Goal: Information Seeking & Learning: Learn about a topic

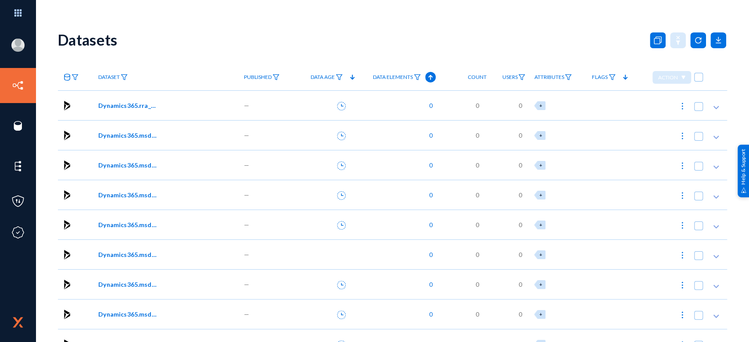
click at [117, 78] on span "Dataset" at bounding box center [108, 77] width 21 height 6
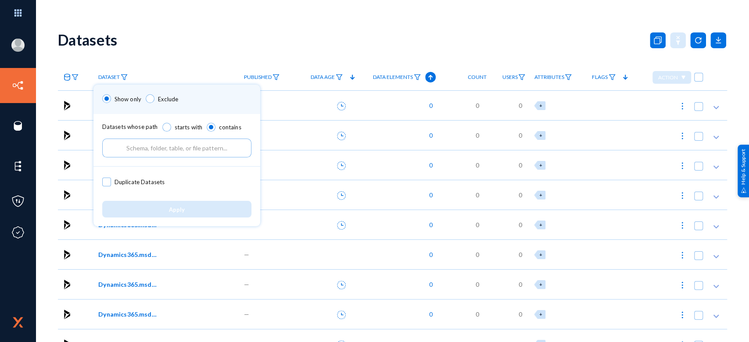
click at [158, 152] on input "text" at bounding box center [176, 148] width 149 height 19
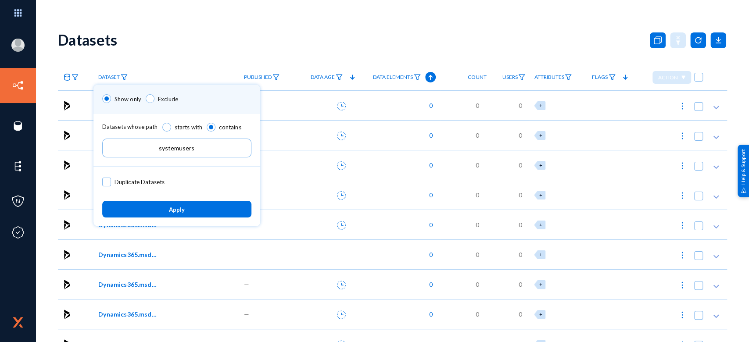
type input "systemusers"
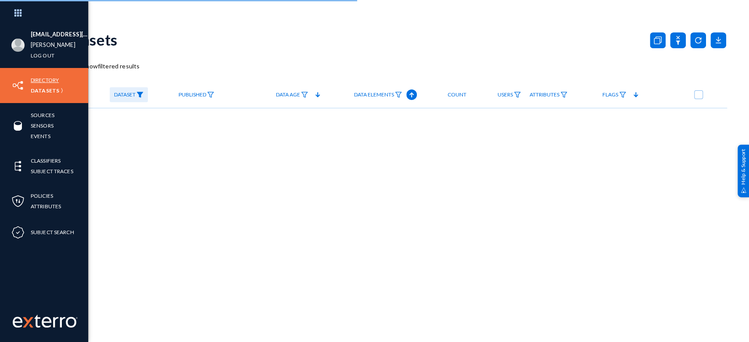
click at [49, 75] on link "Directory" at bounding box center [45, 80] width 28 height 10
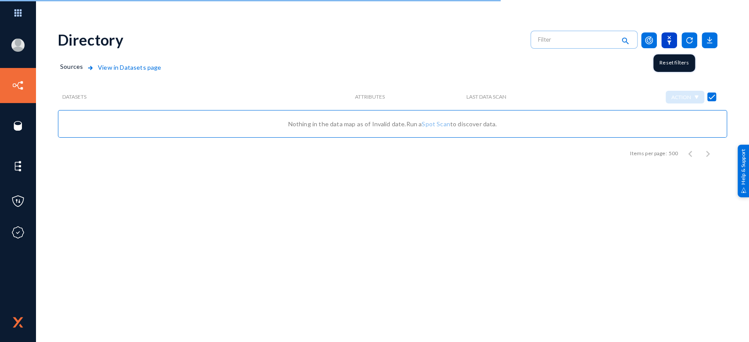
click at [671, 38] on icon at bounding box center [669, 40] width 16 height 16
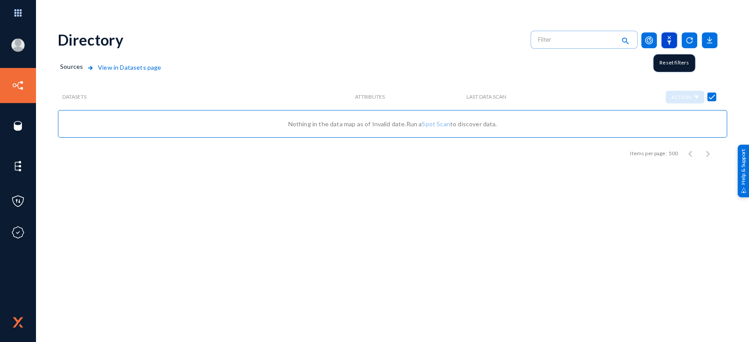
click at [673, 43] on icon at bounding box center [669, 40] width 16 height 16
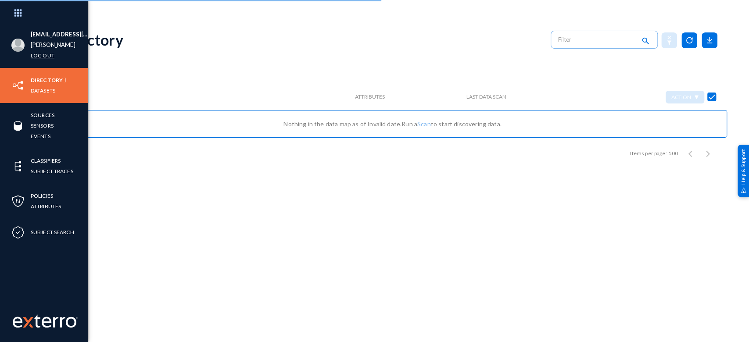
click at [45, 53] on link "Log out" at bounding box center [43, 55] width 24 height 10
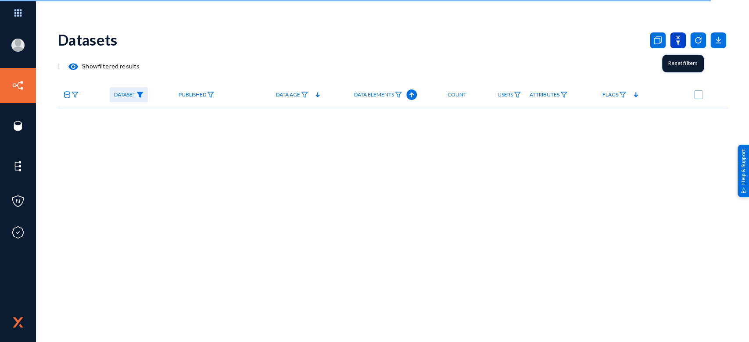
click at [679, 42] on icon at bounding box center [678, 40] width 16 height 16
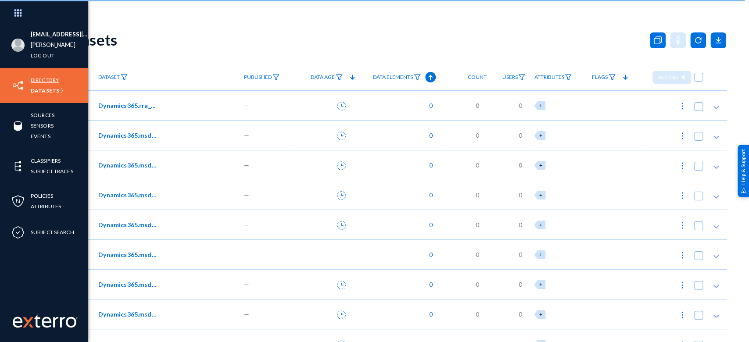
click at [47, 75] on link "Directory" at bounding box center [45, 80] width 28 height 10
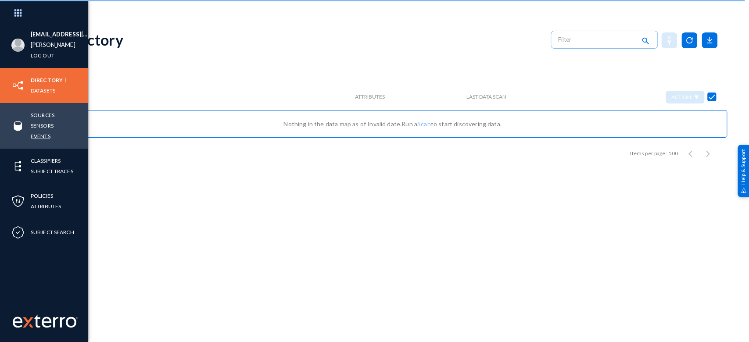
click at [44, 136] on link "Events" at bounding box center [41, 136] width 20 height 10
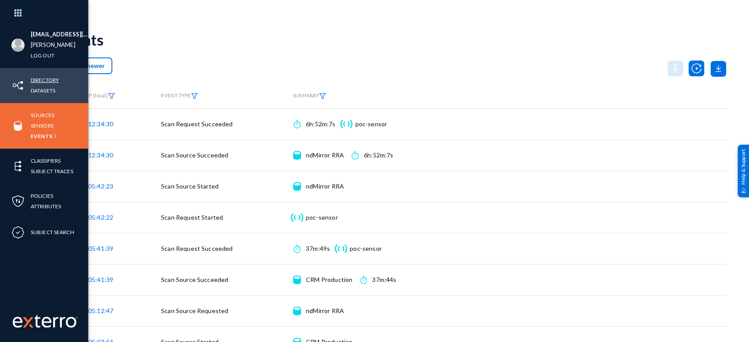
click at [40, 79] on link "Directory" at bounding box center [45, 80] width 28 height 10
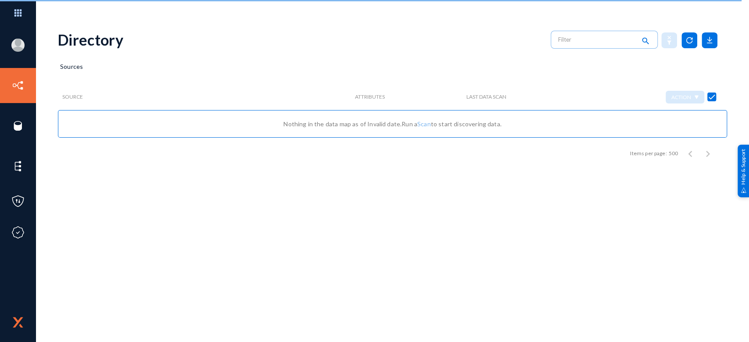
checkbox input "false"
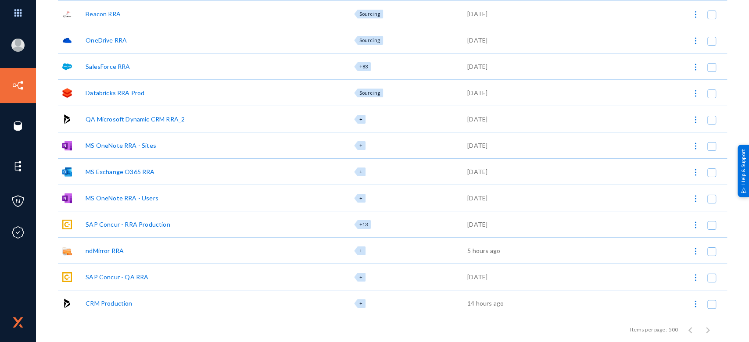
scroll to position [112, 0]
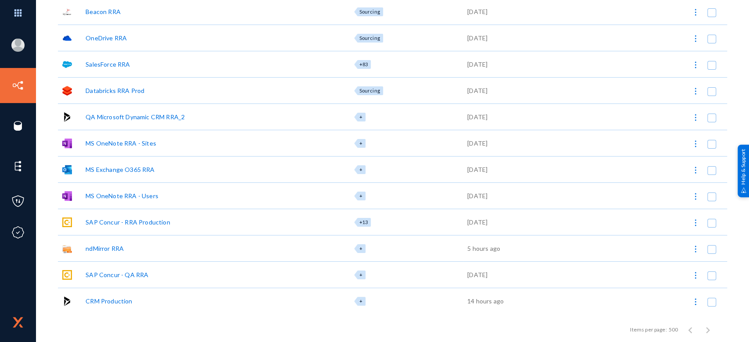
click at [108, 298] on div "CRM Production" at bounding box center [109, 300] width 46 height 9
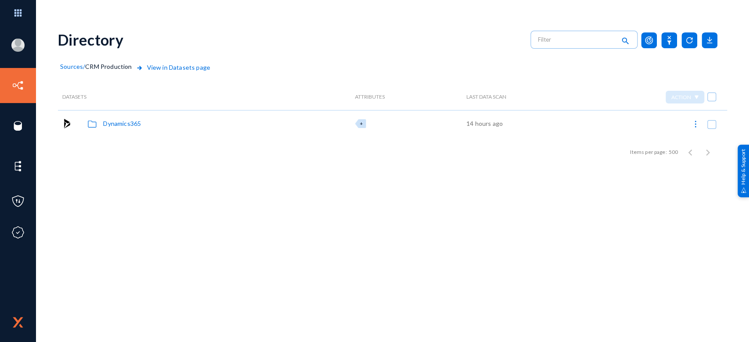
click at [122, 120] on div "Dynamics365" at bounding box center [122, 123] width 38 height 9
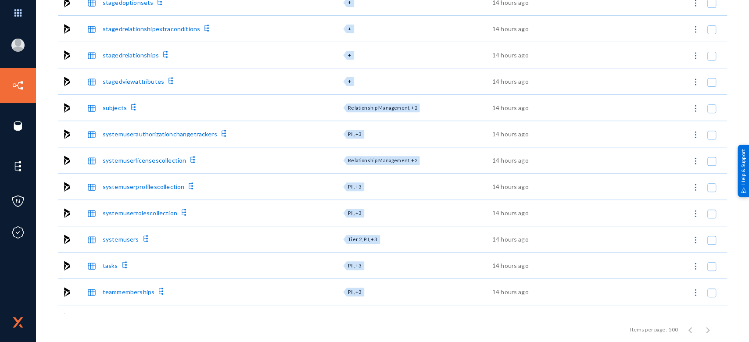
scroll to position [11409, 0]
click at [115, 239] on div "systemusers" at bounding box center [121, 238] width 36 height 9
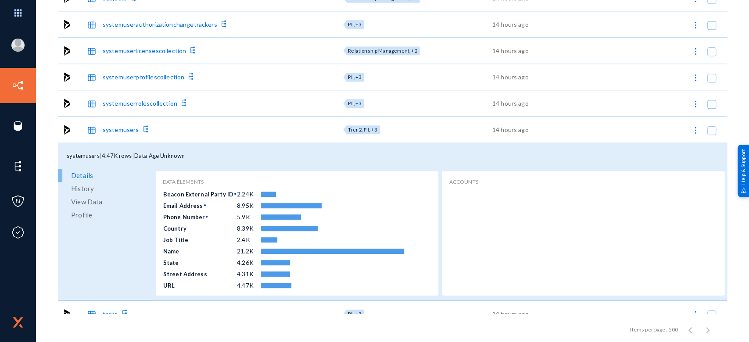
scroll to position [11519, 0]
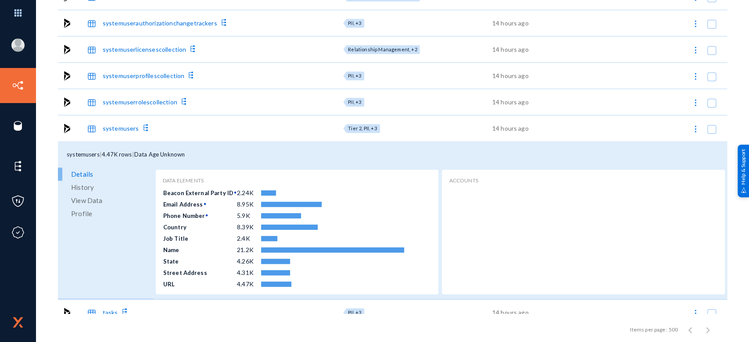
click at [89, 199] on span "View Data" at bounding box center [86, 200] width 31 height 13
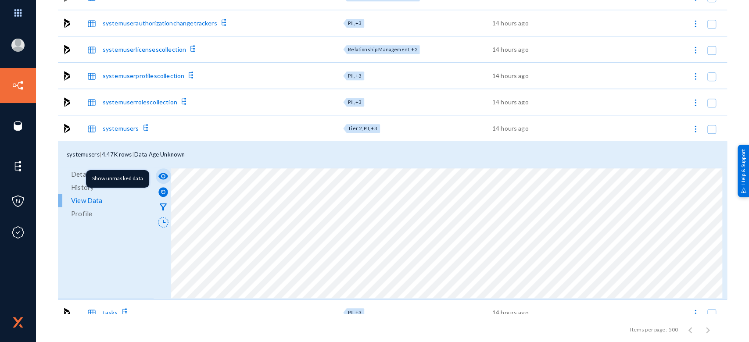
click at [160, 175] on mat-icon "visibility" at bounding box center [163, 176] width 11 height 11
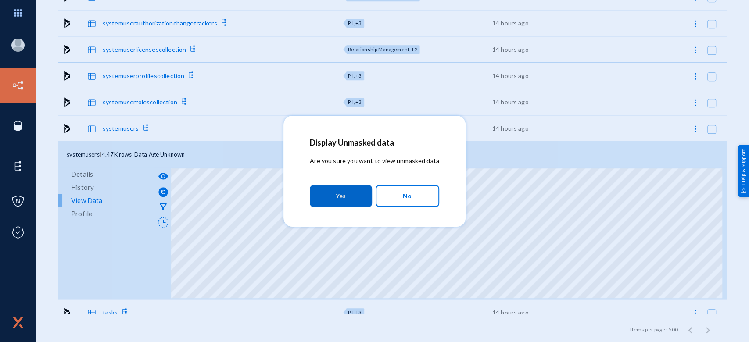
click at [346, 198] on button "Yes" at bounding box center [341, 196] width 62 height 22
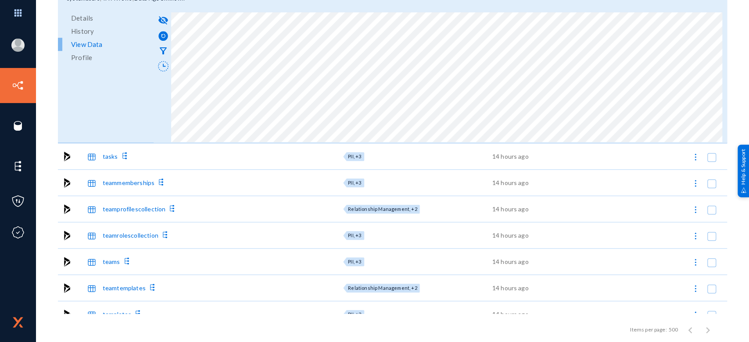
scroll to position [11605, 0]
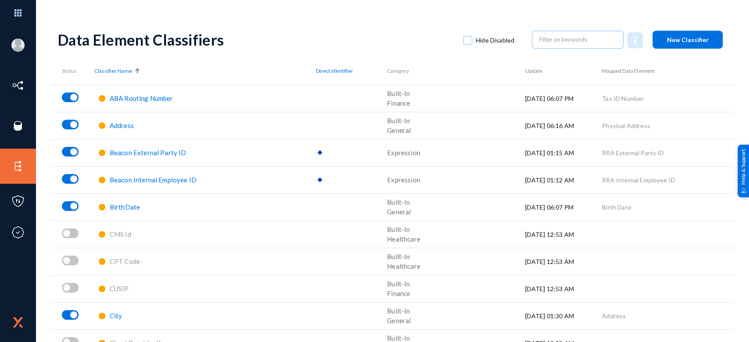
click at [136, 96] on span "ABA Routing Number" at bounding box center [142, 98] width 64 height 8
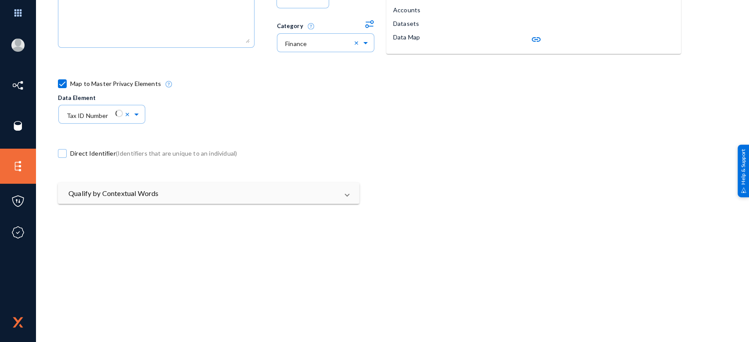
scroll to position [168, 0]
click at [186, 189] on mat-panel-title "Qualify by Contextual Words" at bounding box center [203, 190] width 270 height 11
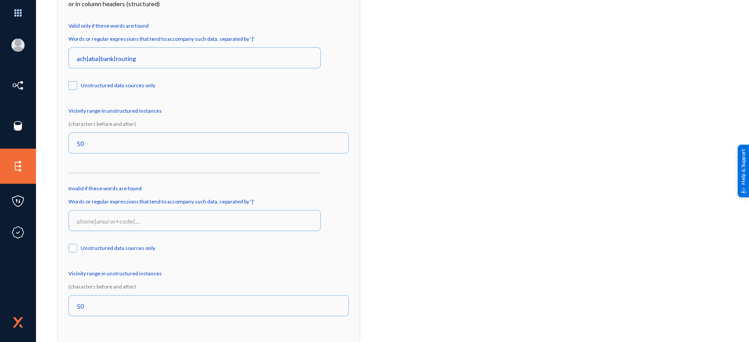
scroll to position [0, 0]
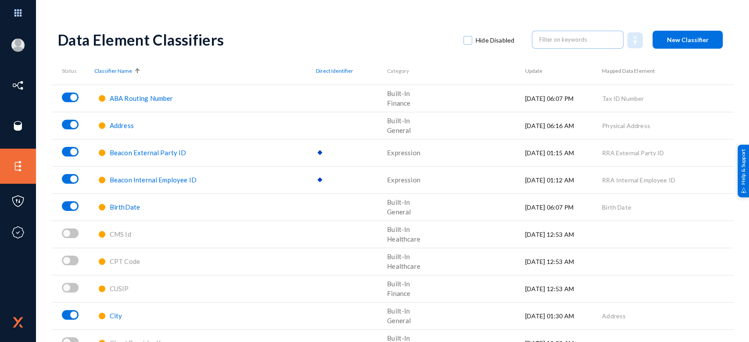
click at [121, 125] on span "Address" at bounding box center [122, 125] width 24 height 8
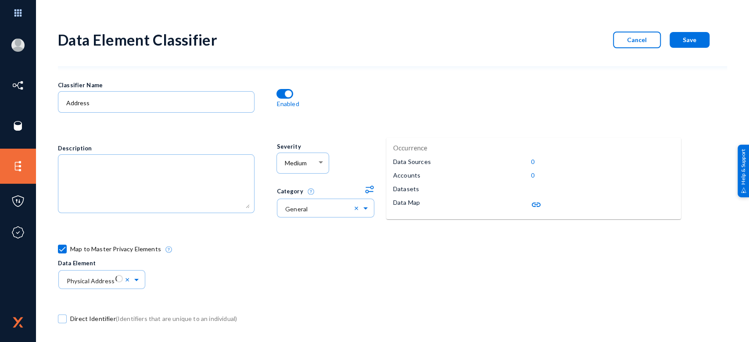
scroll to position [221, 0]
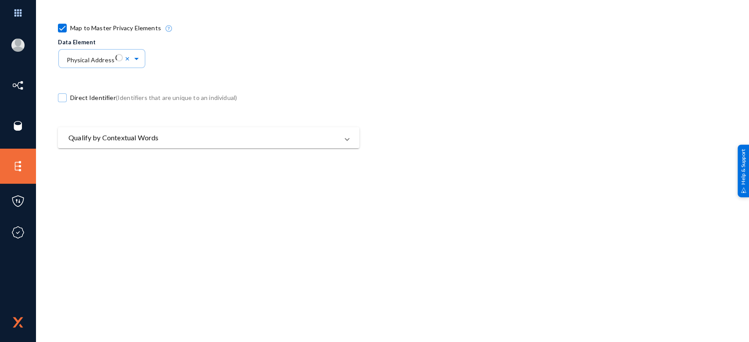
click at [198, 134] on mat-panel-title "Qualify by Contextual Words" at bounding box center [203, 137] width 270 height 11
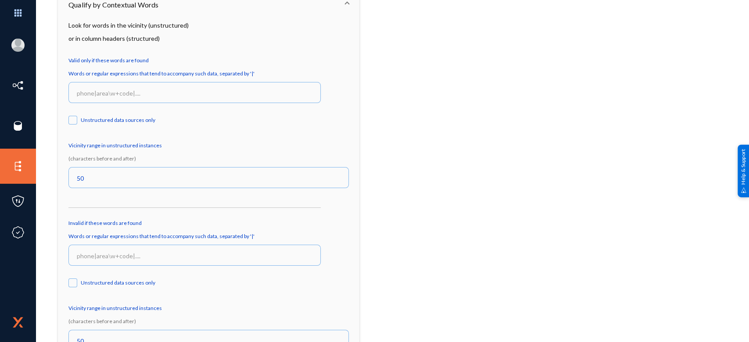
scroll to position [392, 0]
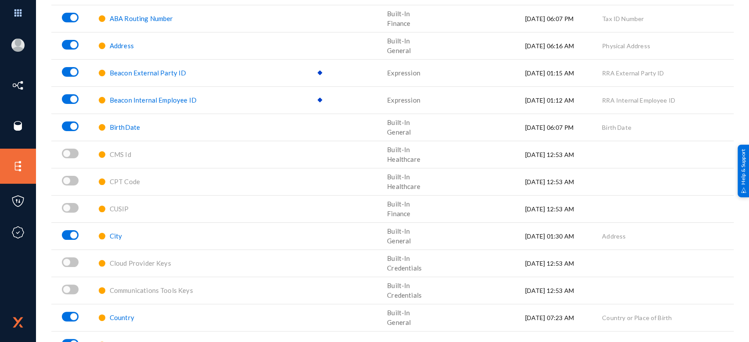
scroll to position [90, 0]
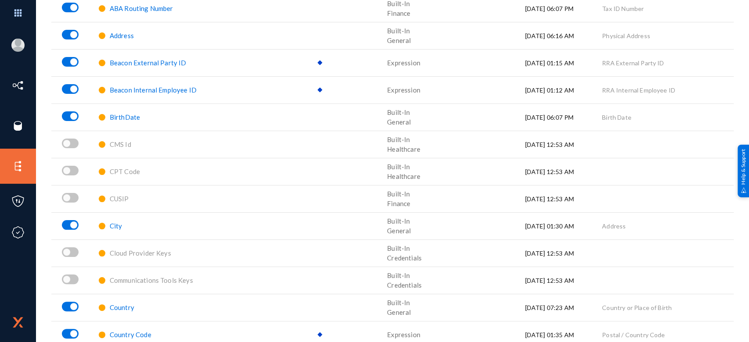
click at [132, 61] on span "Beacon External Party ID" at bounding box center [148, 63] width 77 height 8
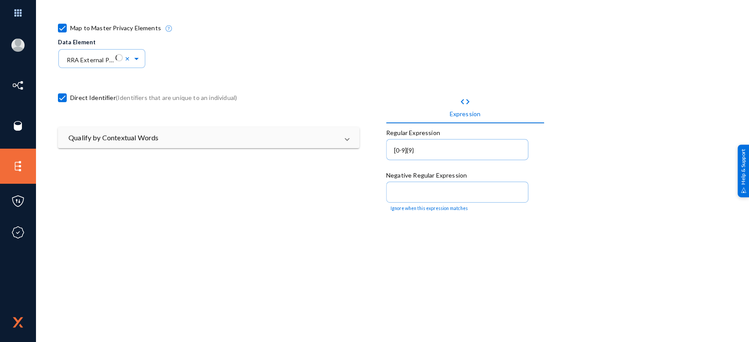
scroll to position [221, 0]
click at [222, 138] on mat-panel-title "Qualify by Contextual Words" at bounding box center [203, 137] width 270 height 11
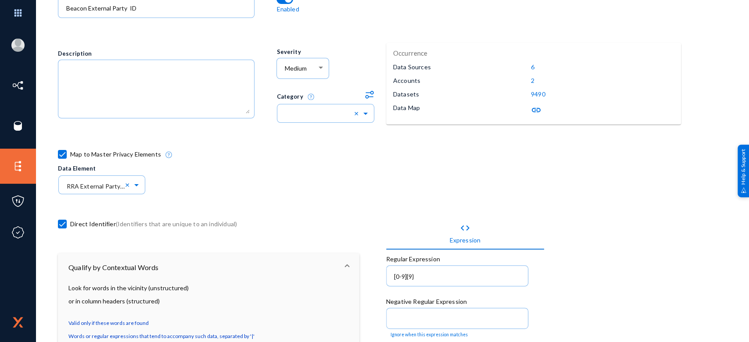
scroll to position [0, 0]
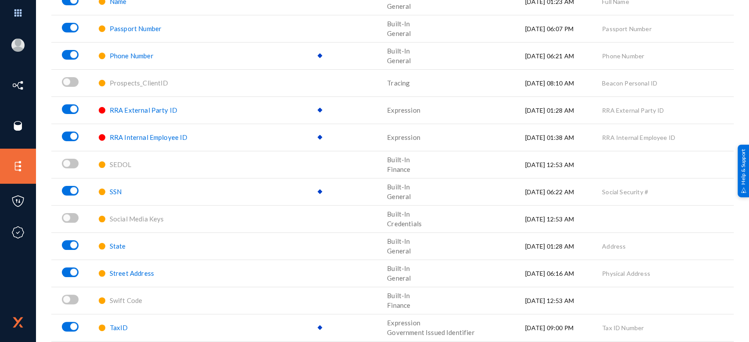
scroll to position [1312, 0]
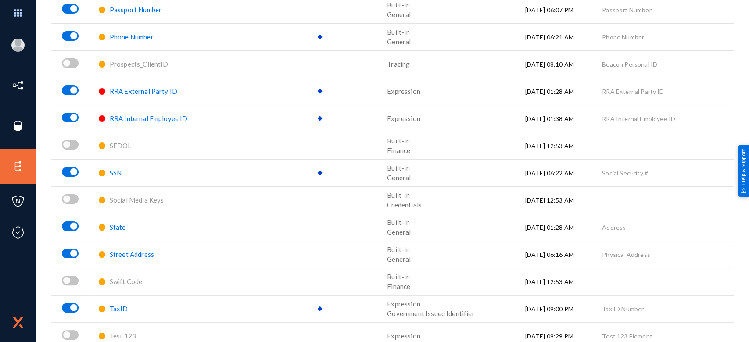
click at [126, 256] on span "Street Address" at bounding box center [132, 254] width 44 height 8
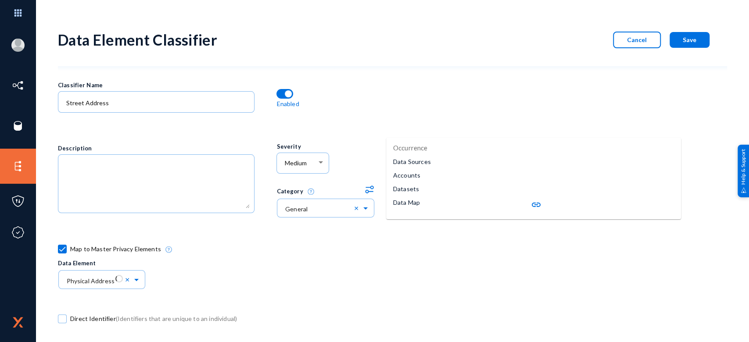
scroll to position [186, 0]
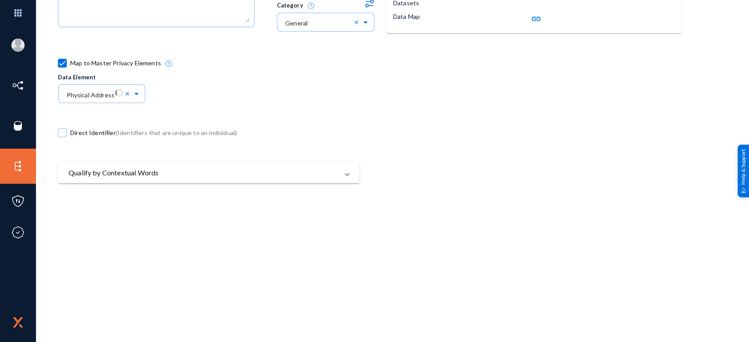
click at [164, 169] on mat-panel-title "Qualify by Contextual Words" at bounding box center [203, 173] width 270 height 11
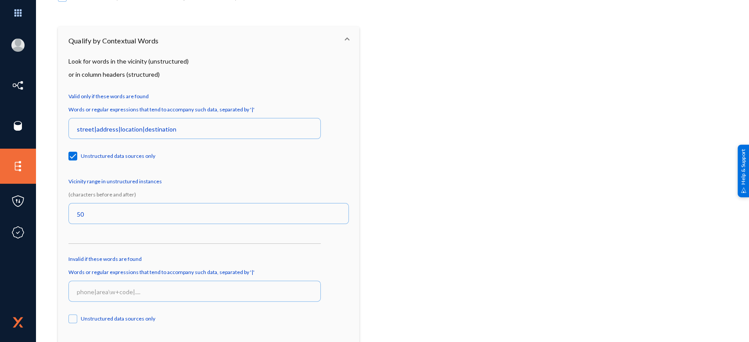
scroll to position [392, 0]
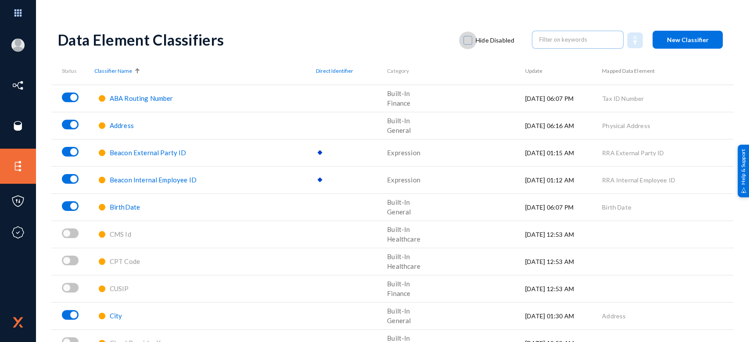
click at [466, 36] on span at bounding box center [467, 40] width 9 height 9
checkbox input "true"
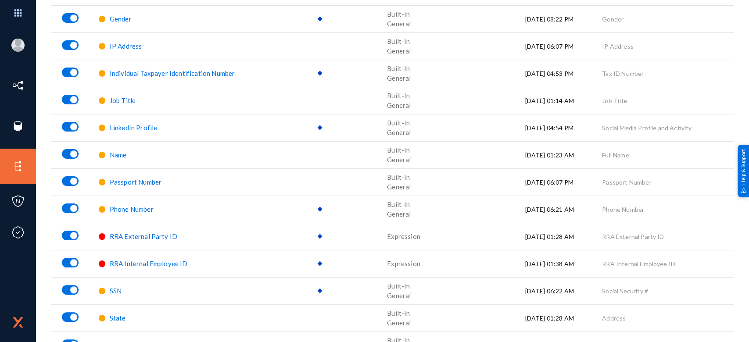
scroll to position [558, 0]
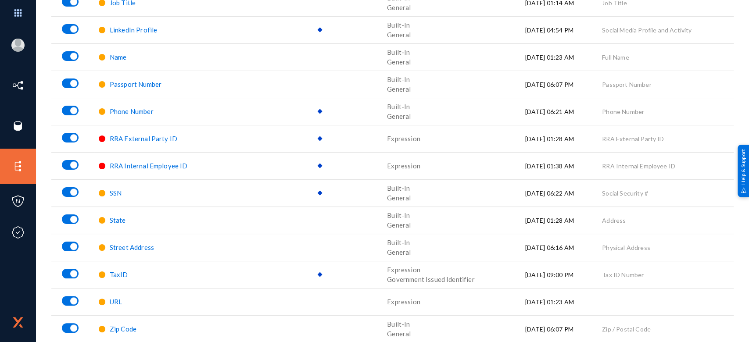
click at [126, 246] on span "Street Address" at bounding box center [132, 247] width 44 height 8
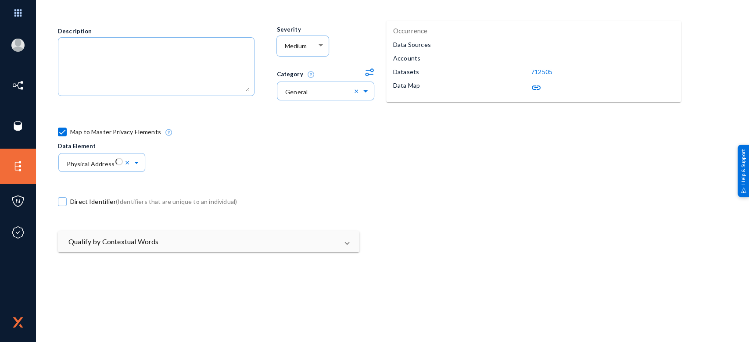
scroll to position [112, 0]
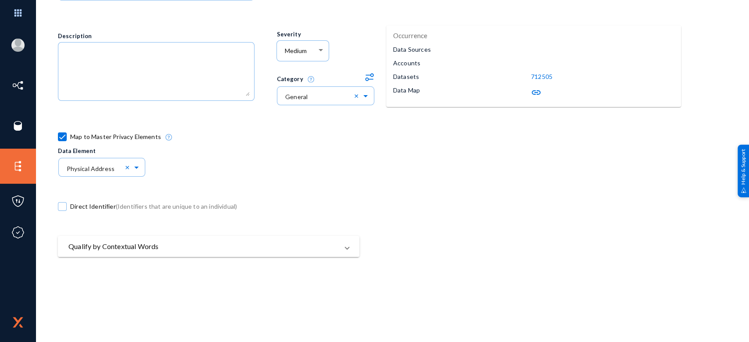
click at [154, 246] on mat-panel-title "Qualify by Contextual Words" at bounding box center [203, 246] width 270 height 11
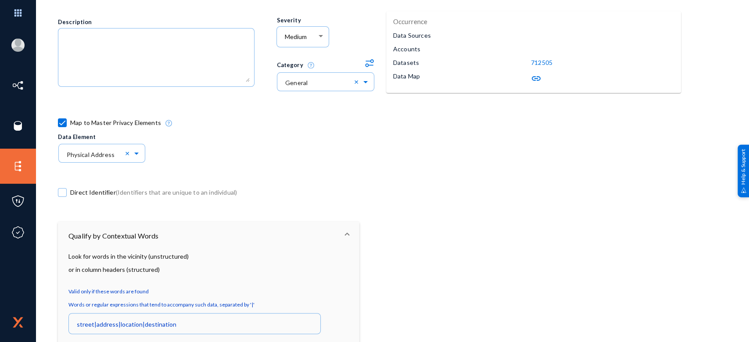
scroll to position [0, 0]
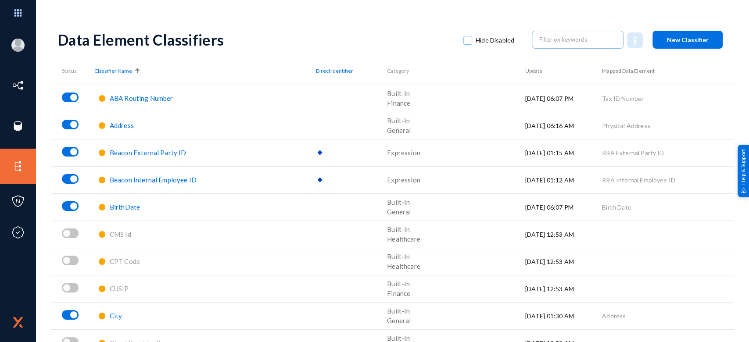
click at [127, 121] on span "Address" at bounding box center [122, 125] width 24 height 8
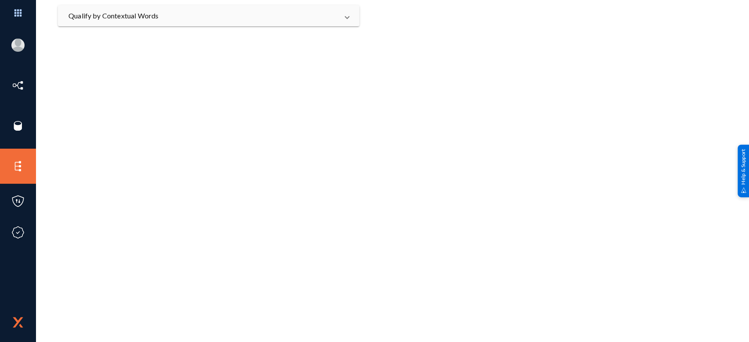
scroll to position [249, 0]
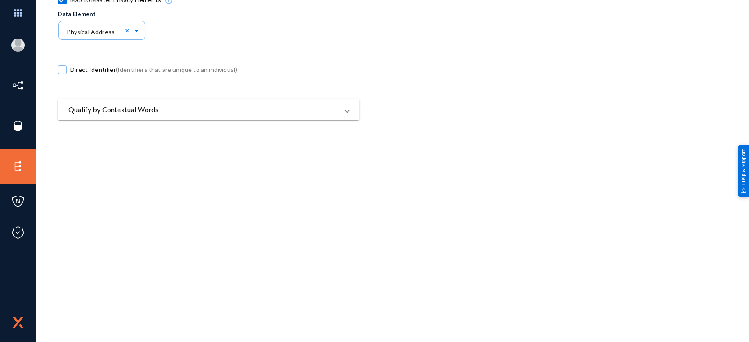
click at [173, 110] on mat-panel-title "Qualify by Contextual Words" at bounding box center [203, 109] width 270 height 11
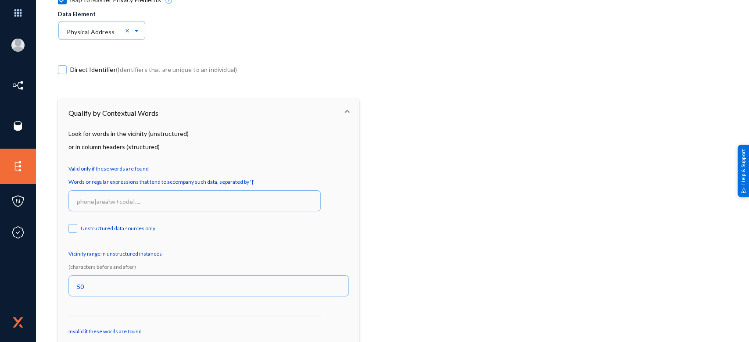
scroll to position [392, 0]
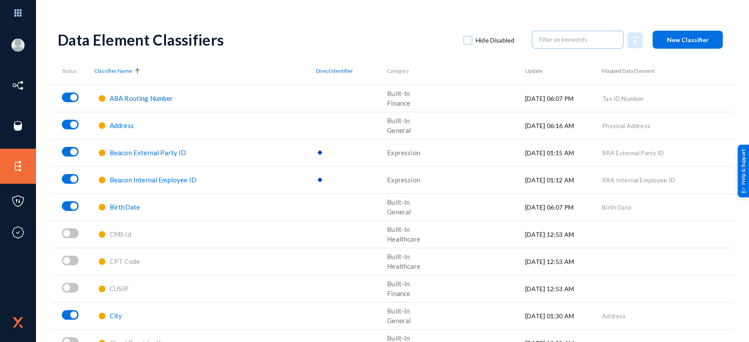
click at [463, 40] on span at bounding box center [467, 40] width 9 height 9
checkbox input "true"
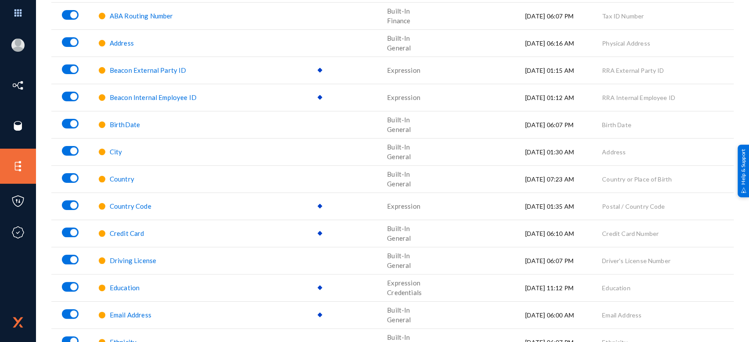
scroll to position [82, 0]
click at [114, 154] on span "City" at bounding box center [116, 153] width 13 height 8
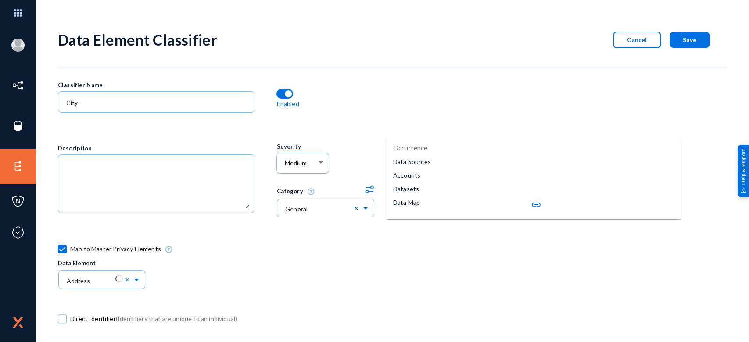
scroll to position [200, 0]
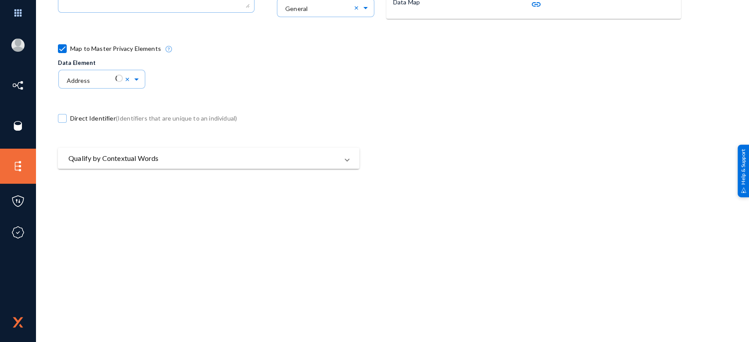
click at [144, 153] on mat-panel-title "Qualify by Contextual Words" at bounding box center [203, 158] width 270 height 11
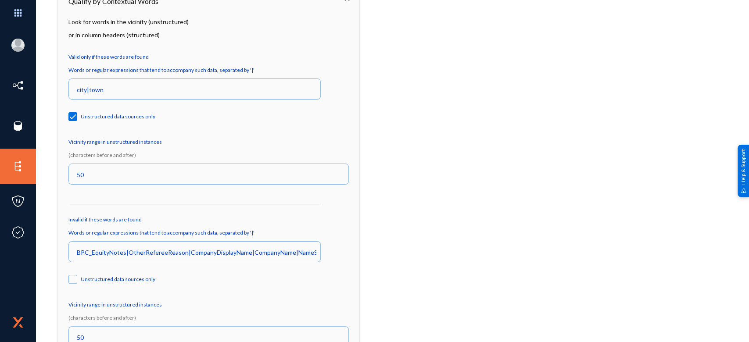
scroll to position [362, 0]
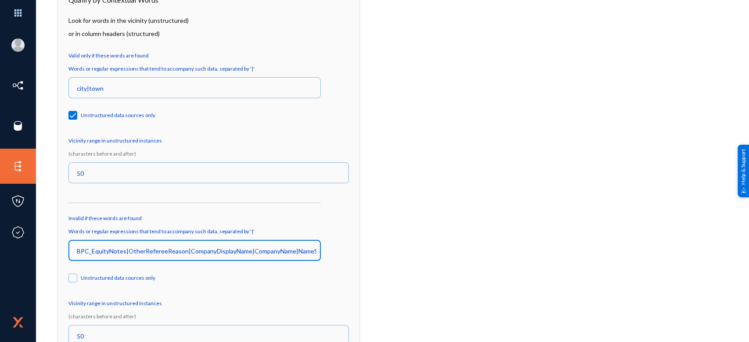
click at [188, 251] on input "BPC_EquityNotes|OtherRefereeReason|CompanyDisplayName|CompanyName|NameStripped|…" at bounding box center [196, 251] width 239 height 8
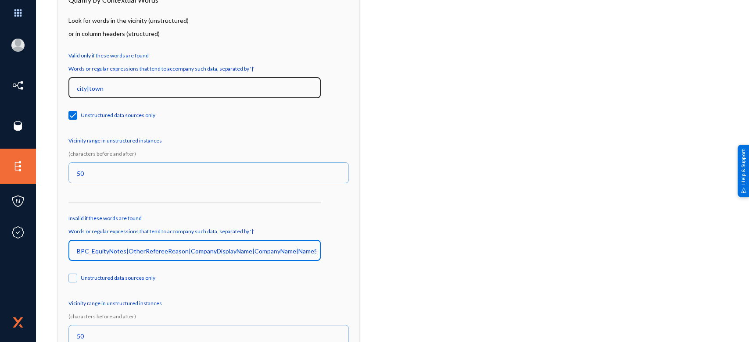
scroll to position [0, 0]
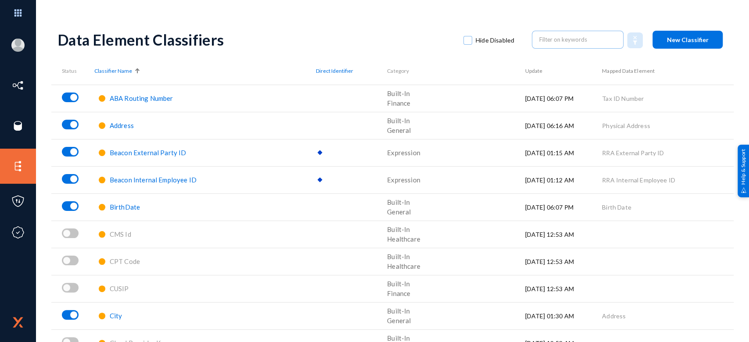
click at [467, 39] on span at bounding box center [467, 40] width 9 height 9
checkbox input "true"
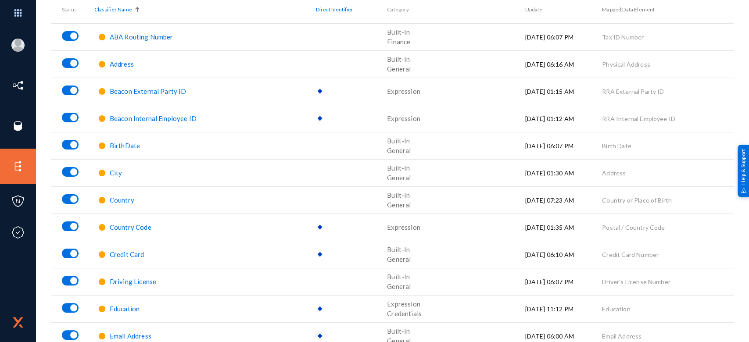
scroll to position [64, 0]
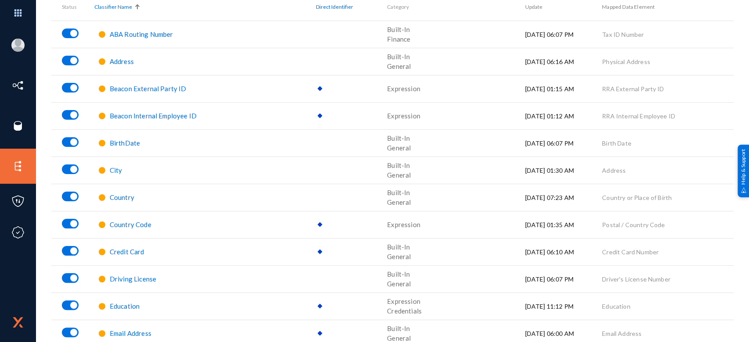
click at [114, 196] on span "Country" at bounding box center [122, 197] width 25 height 8
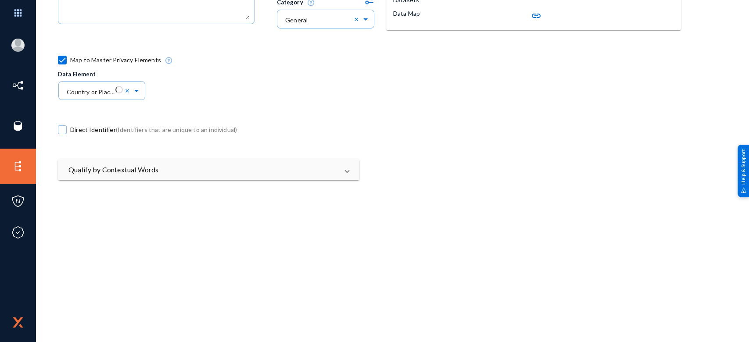
scroll to position [190, 0]
click at [167, 164] on mat-panel-title "Qualify by Contextual Words" at bounding box center [203, 169] width 270 height 11
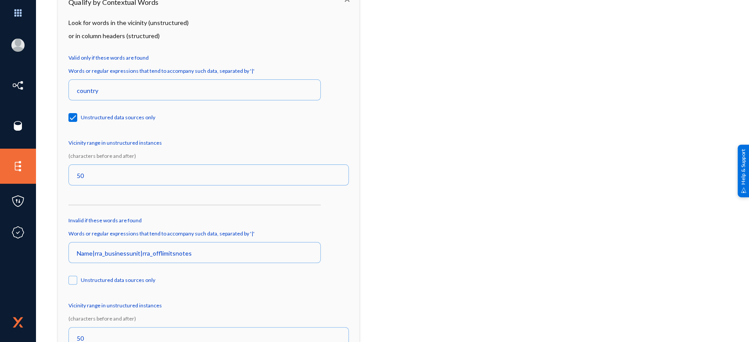
scroll to position [360, 0]
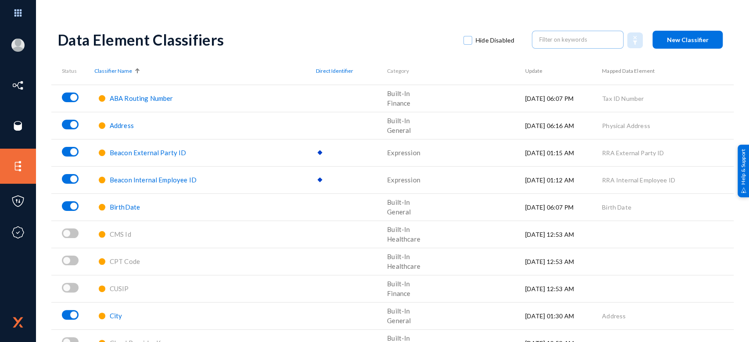
click at [464, 41] on span at bounding box center [467, 40] width 9 height 9
checkbox input "true"
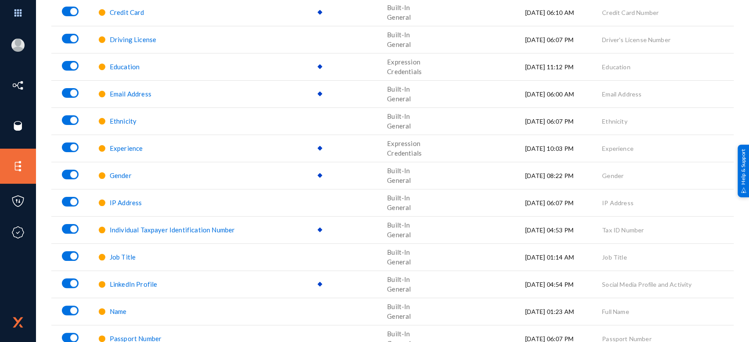
scroll to position [304, 0]
click at [123, 254] on span "Job Title" at bounding box center [123, 257] width 26 height 8
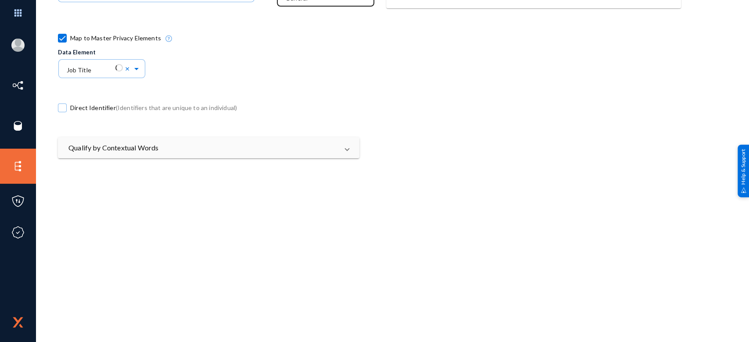
scroll to position [228, 0]
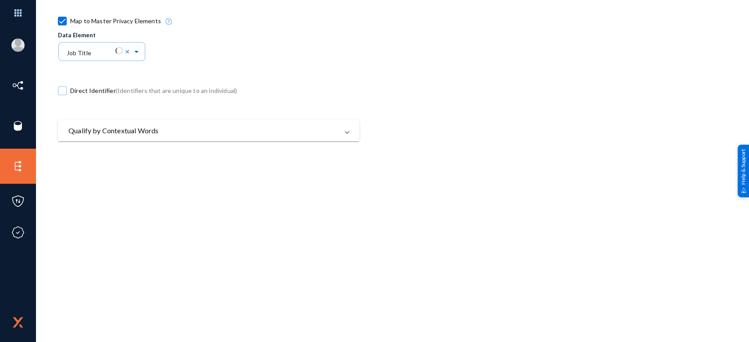
click at [230, 132] on mat-panel-title "Qualify by Contextual Words" at bounding box center [203, 130] width 270 height 11
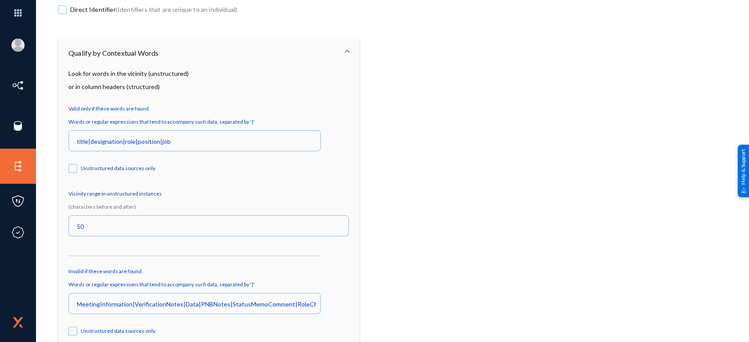
scroll to position [323, 0]
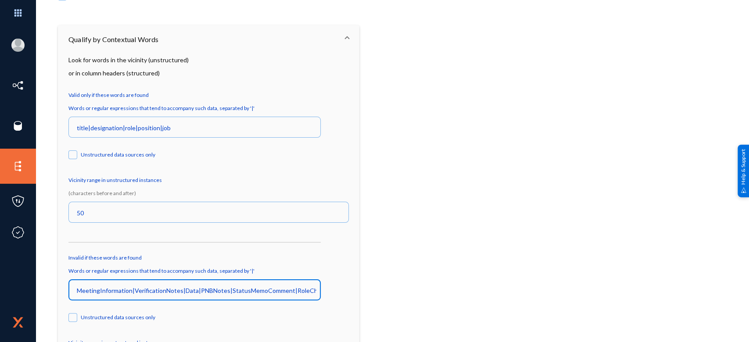
click at [169, 292] on input "MeetingInformation|VerificationNotes|Data|PNBNotes|StatusMemoComment|RoleChange…" at bounding box center [196, 291] width 239 height 8
drag, startPoint x: 78, startPoint y: 290, endPoint x: 405, endPoint y: 278, distance: 327.3
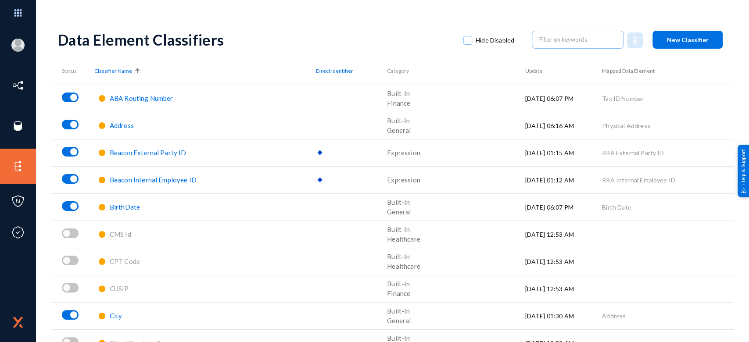
click at [467, 40] on span at bounding box center [467, 40] width 9 height 9
checkbox input "true"
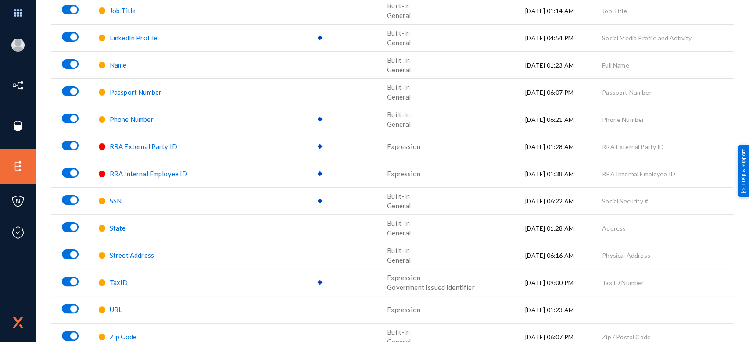
scroll to position [558, 0]
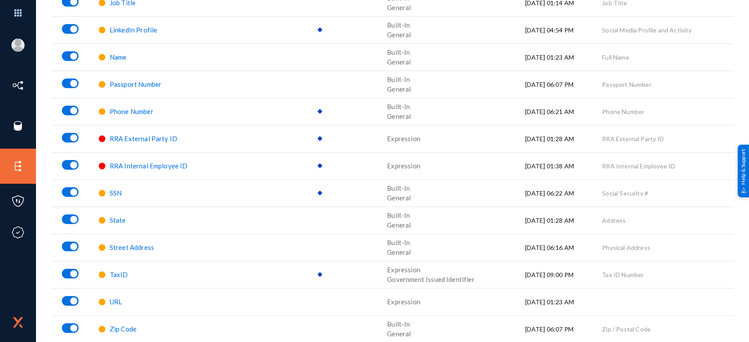
click at [118, 328] on span "Zip Code" at bounding box center [123, 329] width 27 height 8
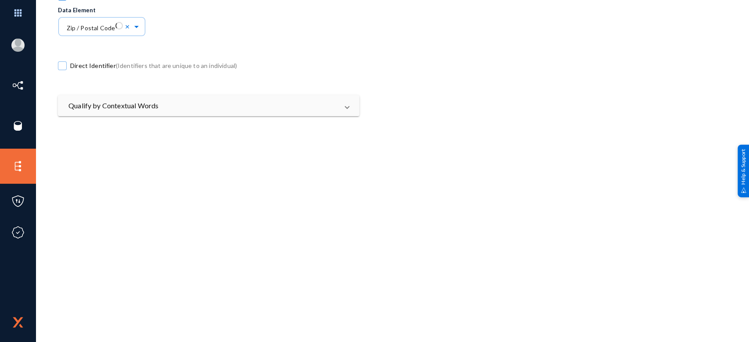
scroll to position [268, 0]
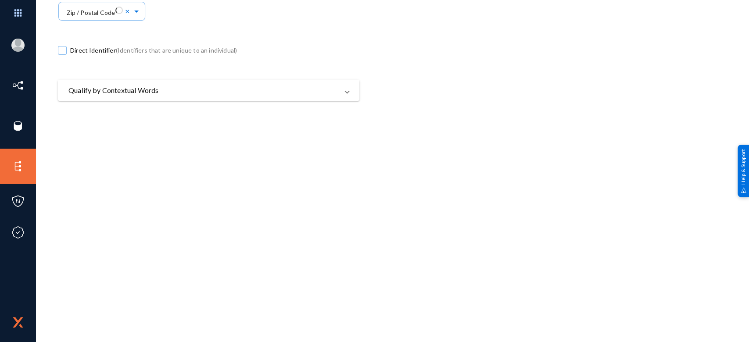
click at [225, 93] on mat-panel-title "Qualify by Contextual Words" at bounding box center [203, 90] width 270 height 11
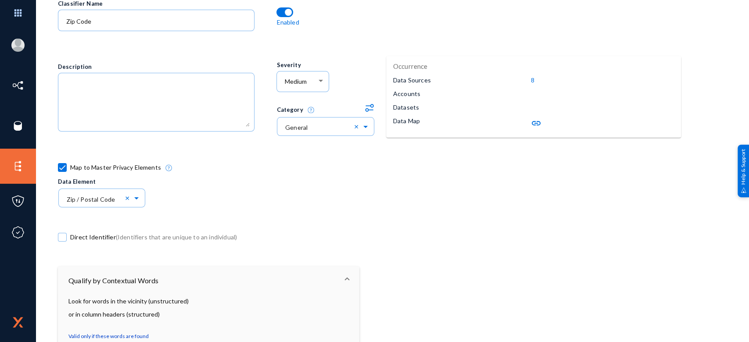
scroll to position [0, 0]
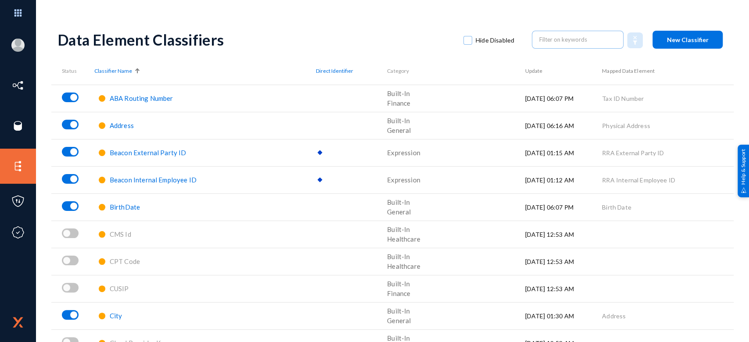
click at [467, 41] on span at bounding box center [467, 40] width 9 height 9
checkbox input "true"
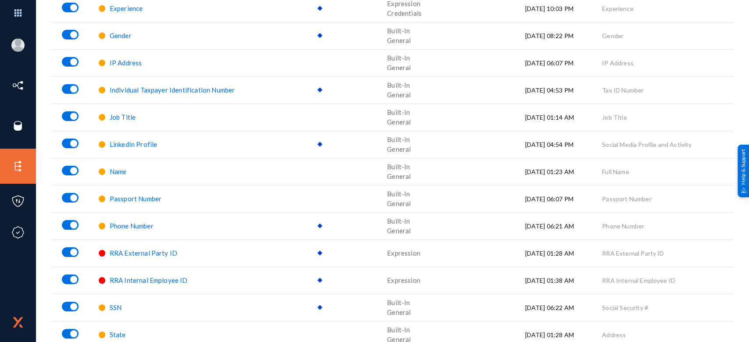
scroll to position [558, 0]
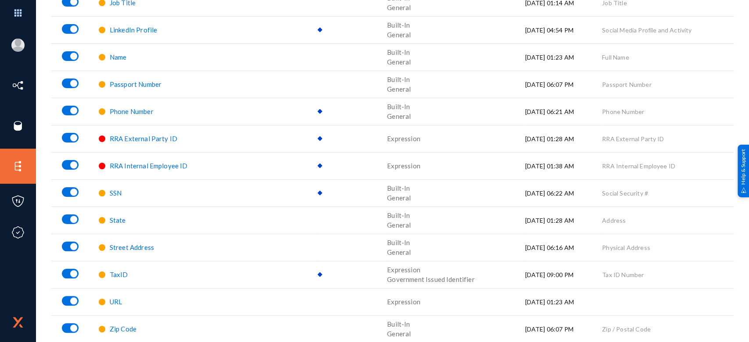
click at [110, 302] on span "URL" at bounding box center [116, 302] width 12 height 8
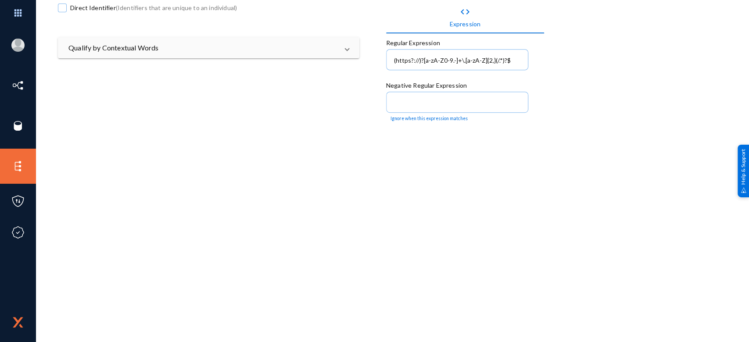
scroll to position [335, 0]
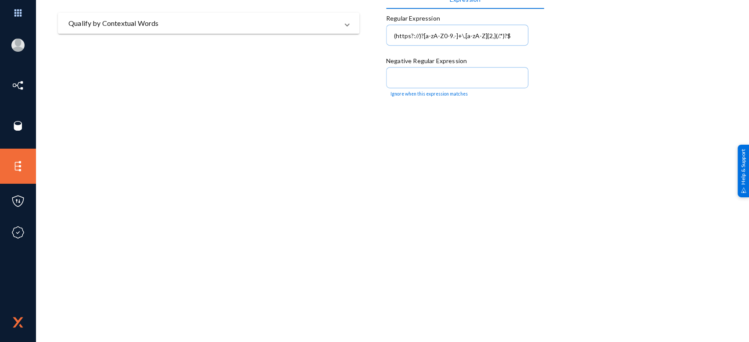
click at [220, 23] on mat-panel-title "Qualify by Contextual Words" at bounding box center [203, 23] width 270 height 11
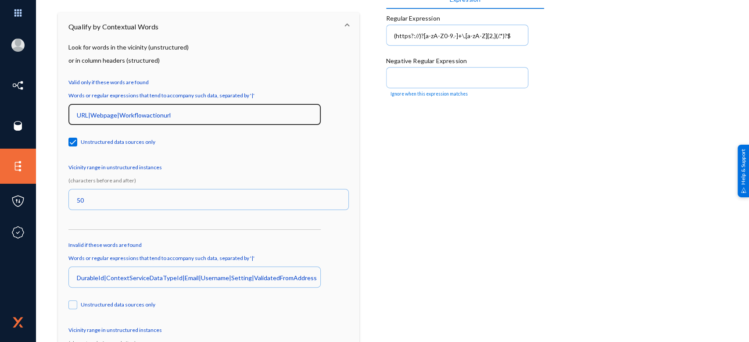
scroll to position [369, 0]
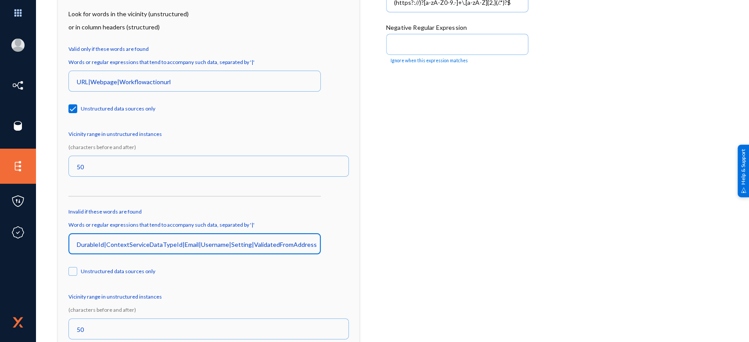
click at [160, 246] on input "DurableId|ContextServiceDataTypeId|Email|Username|Setting|ValidatedFromAddress|…" at bounding box center [196, 245] width 239 height 8
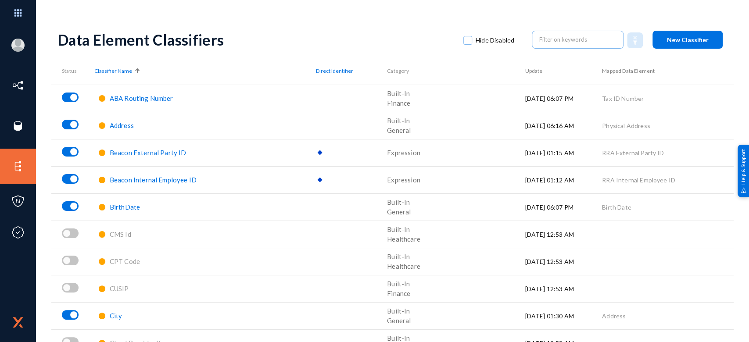
click at [465, 45] on label "Hide Disabled" at bounding box center [488, 40] width 51 height 13
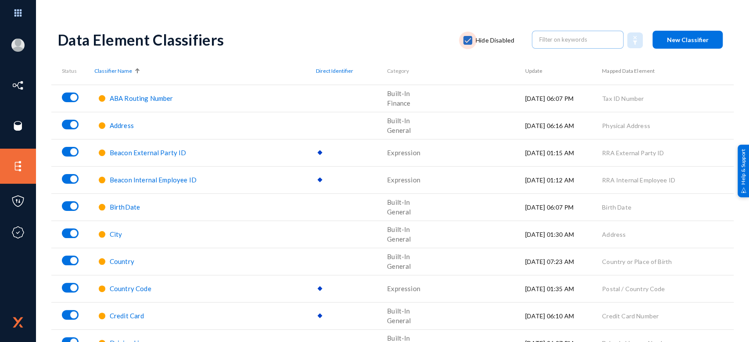
checkbox input "true"
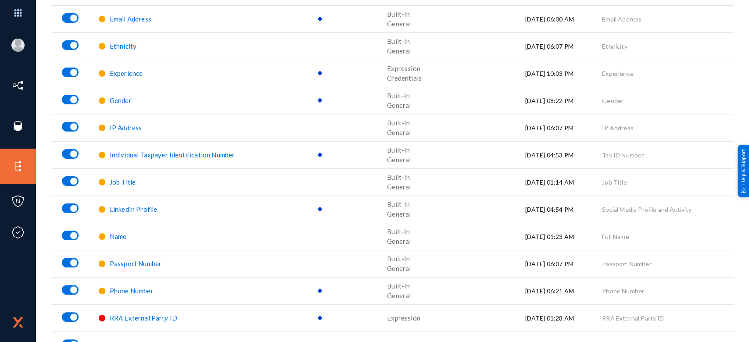
scroll to position [558, 0]
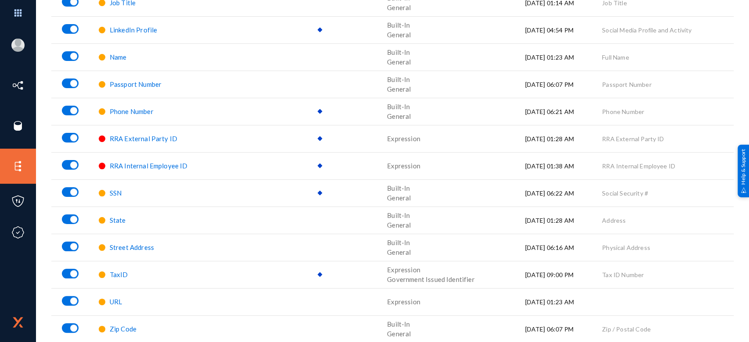
click at [115, 272] on span "TaxID" at bounding box center [119, 275] width 18 height 8
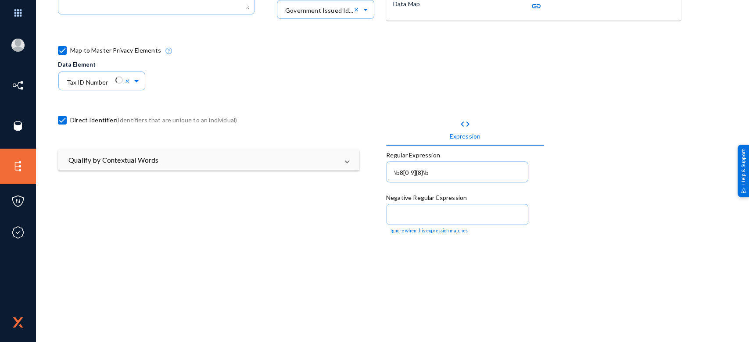
scroll to position [200, 0]
click at [223, 161] on mat-panel-title "Qualify by Contextual Words" at bounding box center [203, 159] width 270 height 11
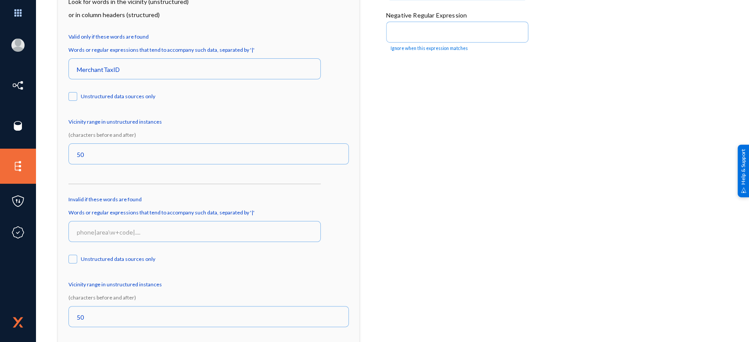
scroll to position [392, 0]
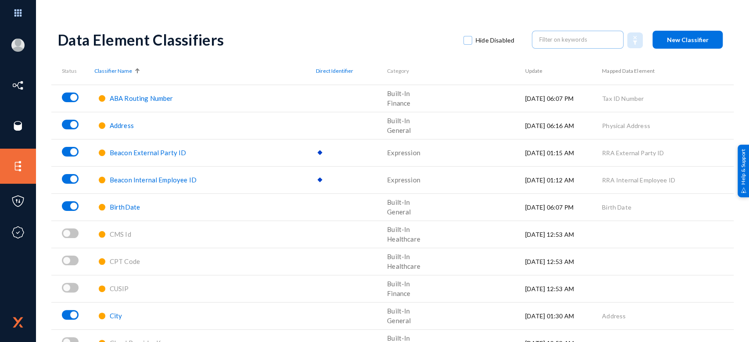
click at [463, 43] on span at bounding box center [467, 40] width 9 height 9
checkbox input "true"
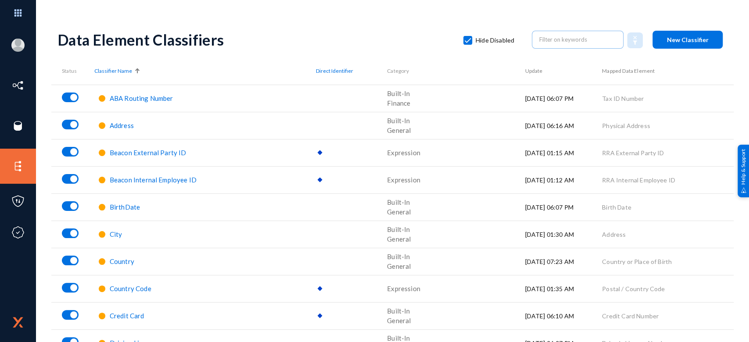
scroll to position [558, 0]
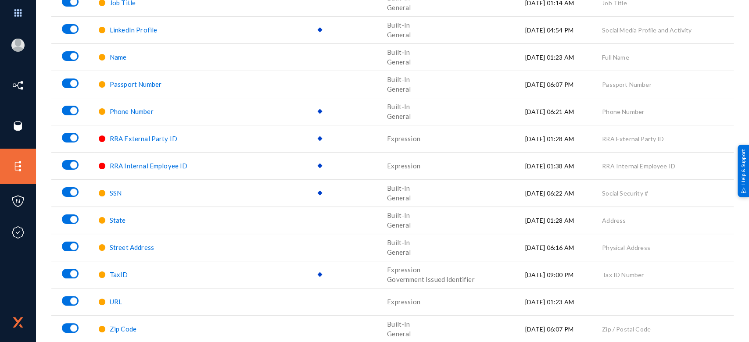
click at [129, 246] on span "Street Address" at bounding box center [132, 247] width 44 height 8
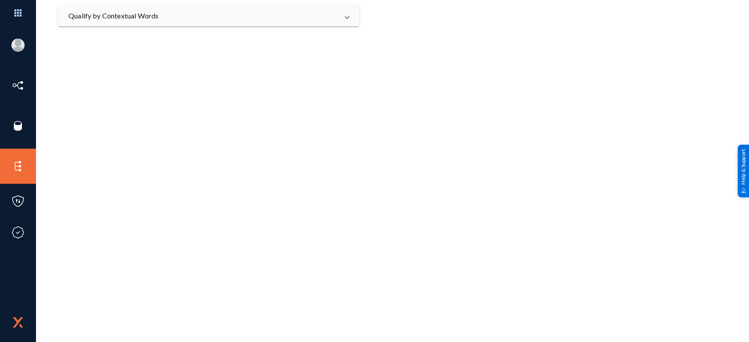
scroll to position [239, 0]
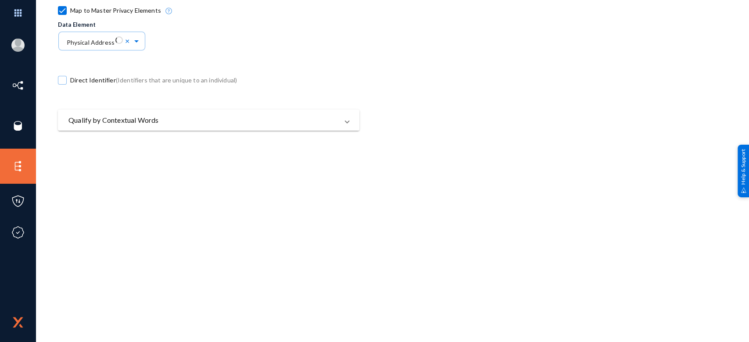
click at [190, 115] on mat-panel-title "Qualify by Contextual Words" at bounding box center [203, 120] width 270 height 11
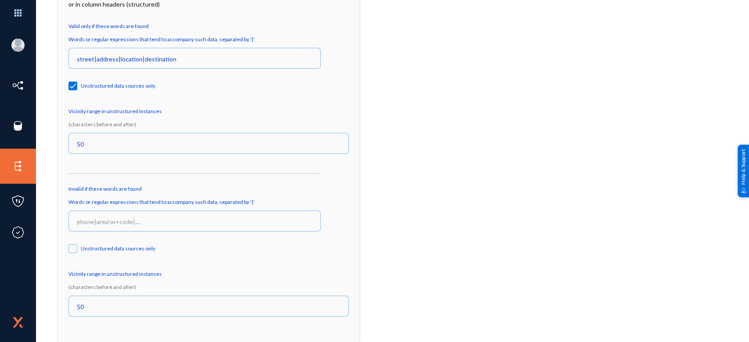
scroll to position [392, 0]
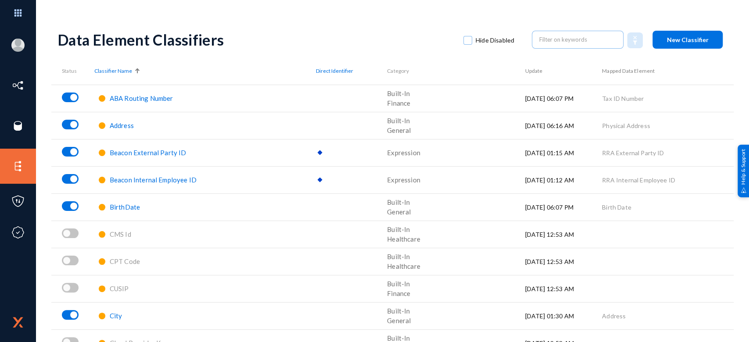
click at [464, 43] on span at bounding box center [467, 40] width 9 height 9
checkbox input "true"
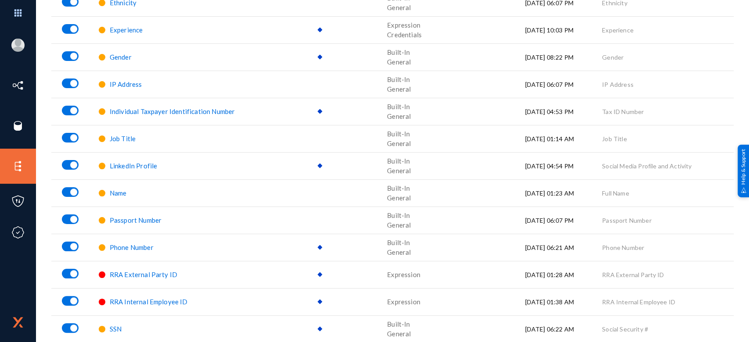
scroll to position [558, 0]
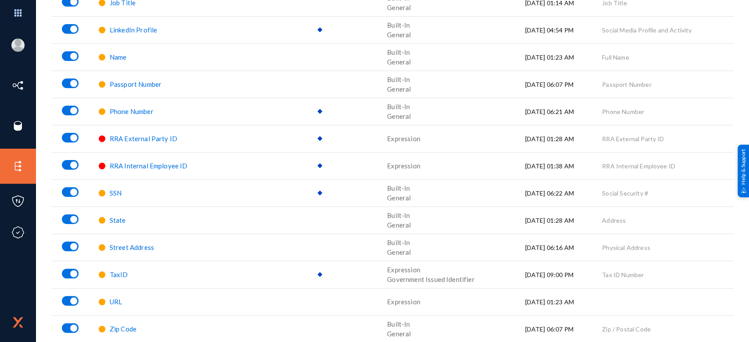
click at [116, 220] on span "State" at bounding box center [118, 220] width 16 height 8
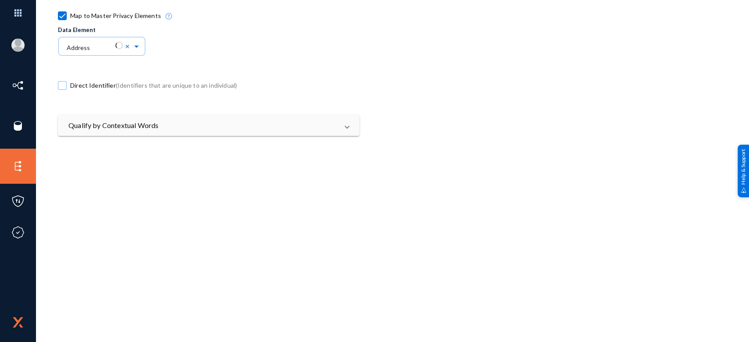
scroll to position [245, 0]
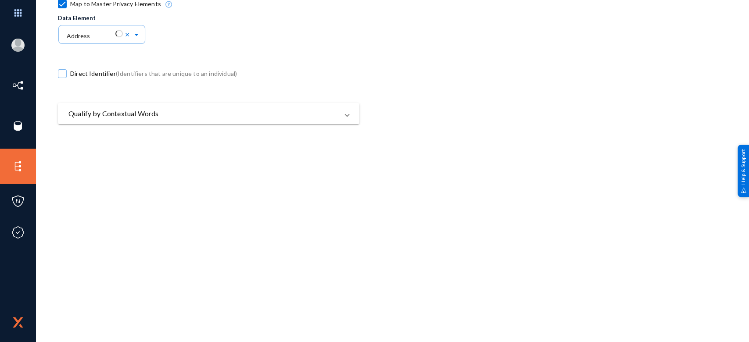
click at [195, 114] on mat-panel-title "Qualify by Contextual Words" at bounding box center [203, 113] width 270 height 11
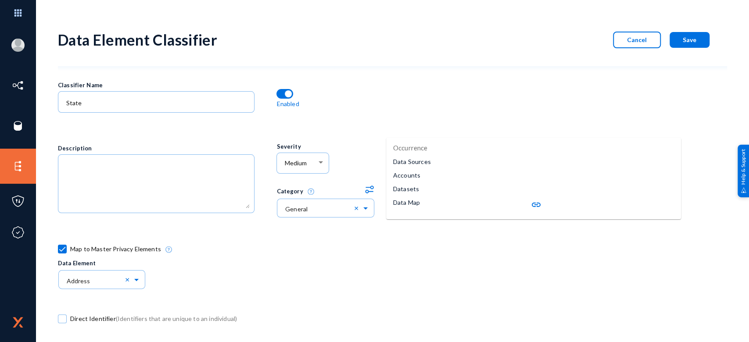
scroll to position [392, 0]
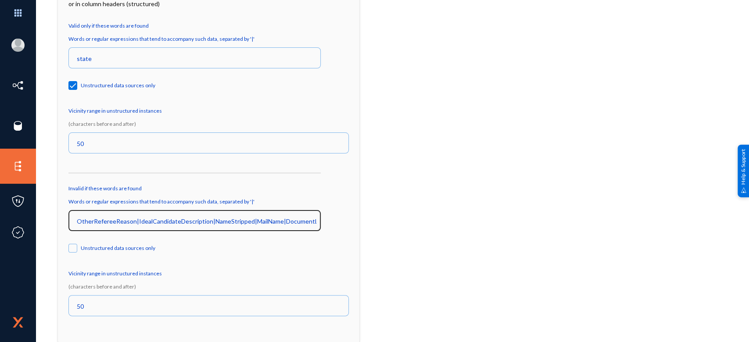
click at [207, 223] on input "OtherRefereeReason|IdealCandidateDescription|NameStripped|MailName|DocumentLabe…" at bounding box center [196, 221] width 239 height 8
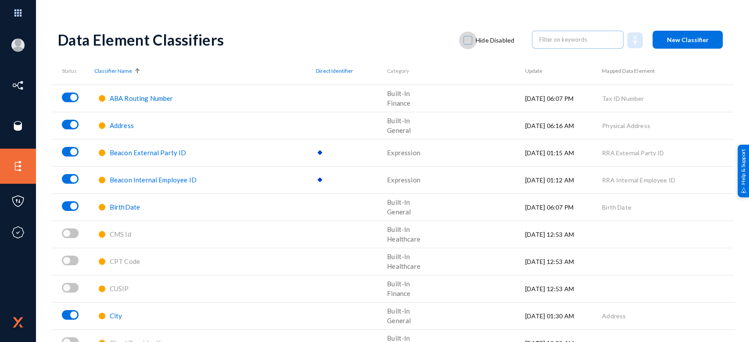
click at [463, 37] on span at bounding box center [467, 40] width 9 height 9
checkbox input "true"
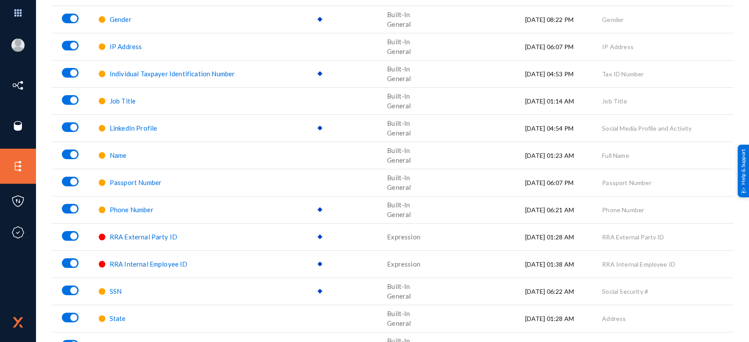
scroll to position [558, 0]
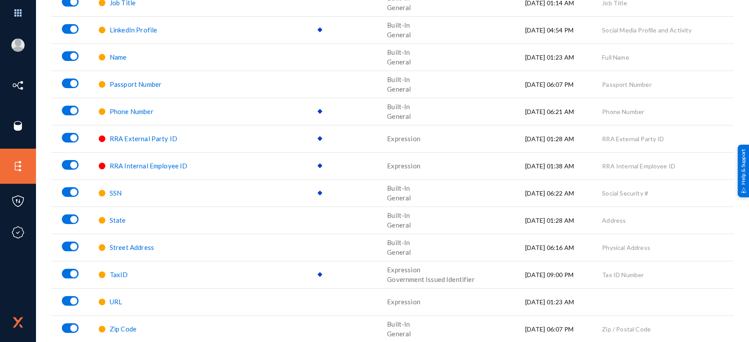
click at [111, 220] on span "State" at bounding box center [118, 220] width 16 height 8
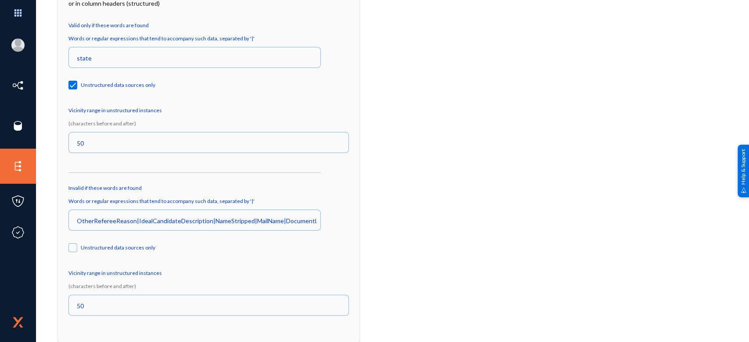
scroll to position [343, 0]
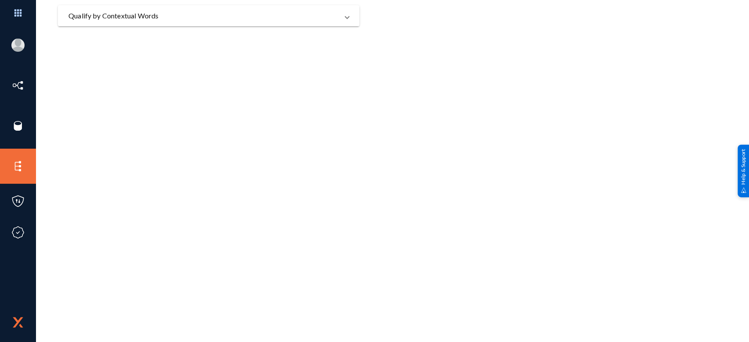
click at [197, 13] on mat-panel-title "Qualify by Contextual Words" at bounding box center [203, 16] width 270 height 11
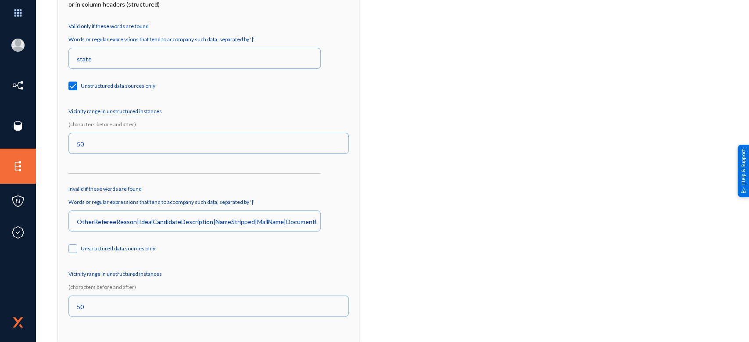
scroll to position [392, 0]
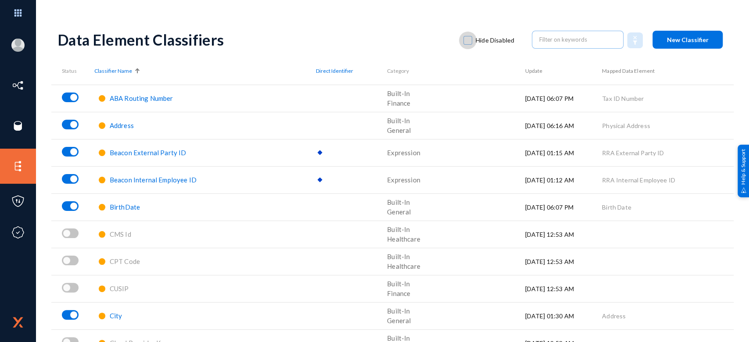
click at [466, 36] on span at bounding box center [467, 40] width 9 height 9
checkbox input "true"
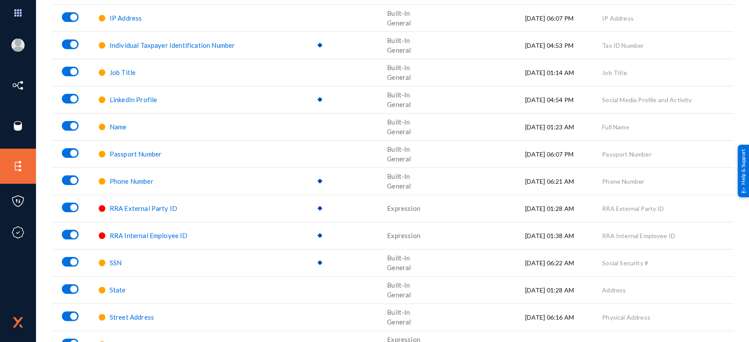
scroll to position [558, 0]
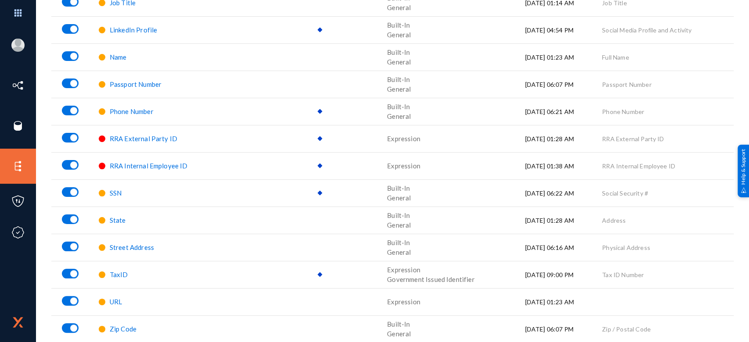
click at [115, 193] on span "SSN" at bounding box center [116, 193] width 12 height 8
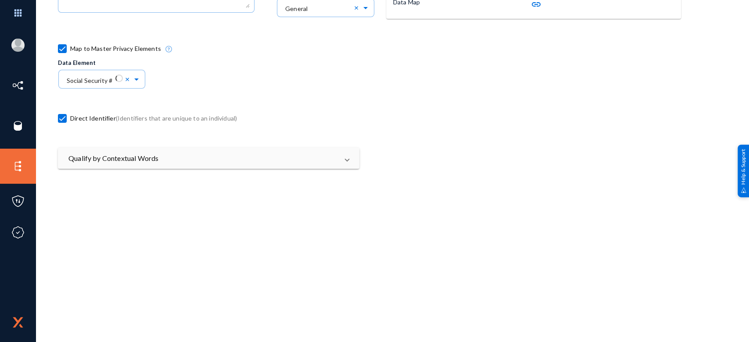
scroll to position [203, 0]
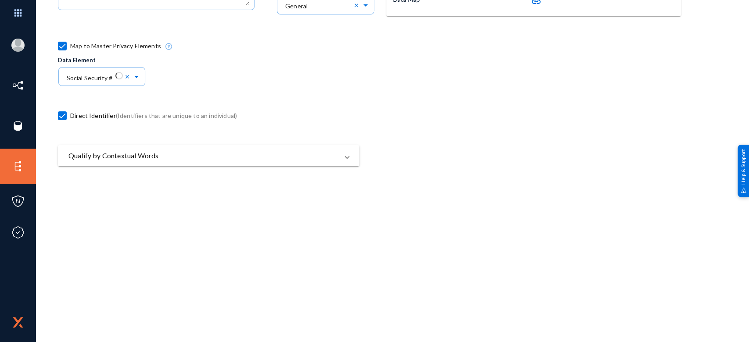
click at [175, 150] on mat-panel-title "Qualify by Contextual Words" at bounding box center [203, 155] width 270 height 11
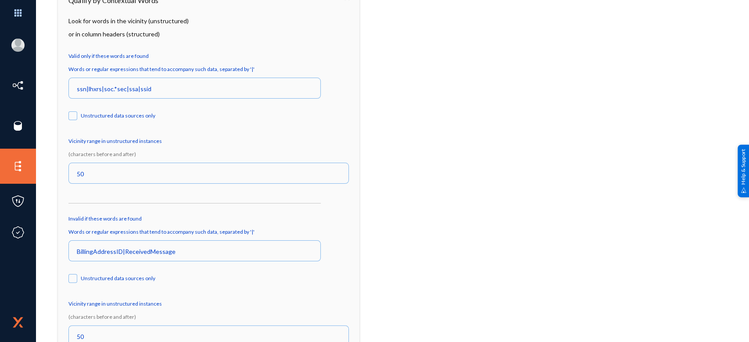
scroll to position [371, 0]
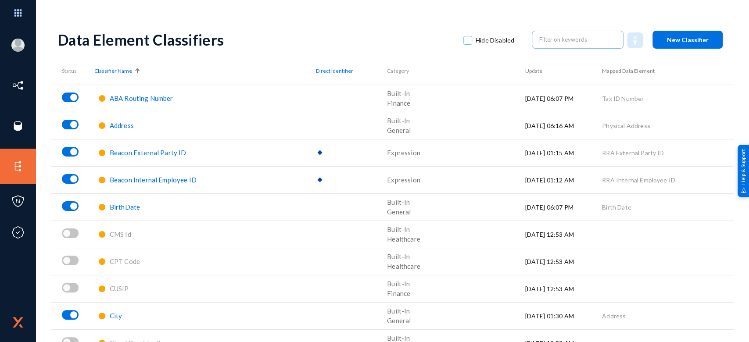
click at [463, 35] on label "Hide Disabled" at bounding box center [488, 40] width 51 height 13
checkbox input "true"
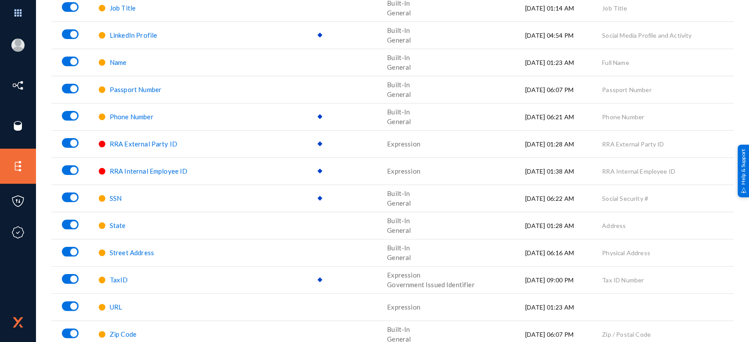
scroll to position [558, 0]
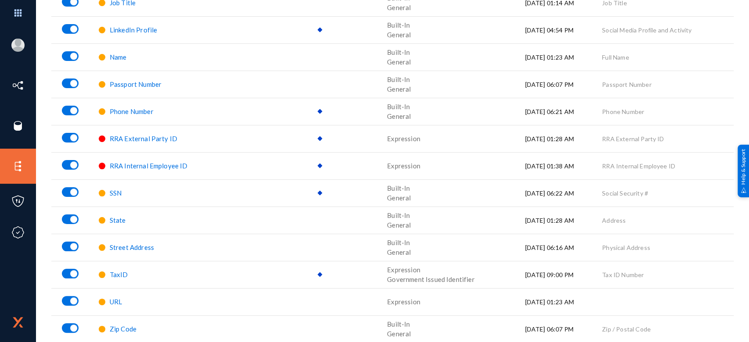
click at [147, 163] on span "RRA Internal Employee ID" at bounding box center [149, 166] width 78 height 8
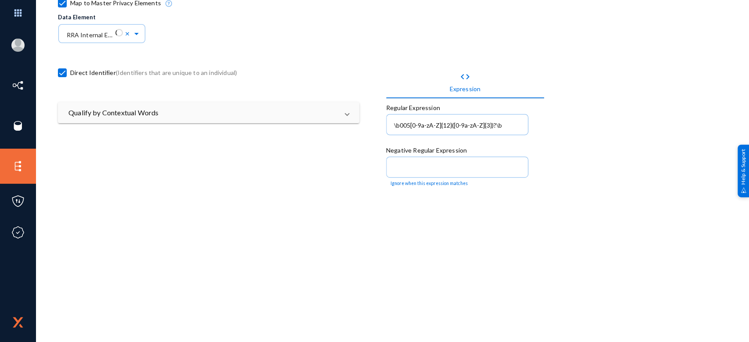
scroll to position [246, 0]
click at [184, 114] on mat-panel-title "Qualify by Contextual Words" at bounding box center [203, 113] width 270 height 11
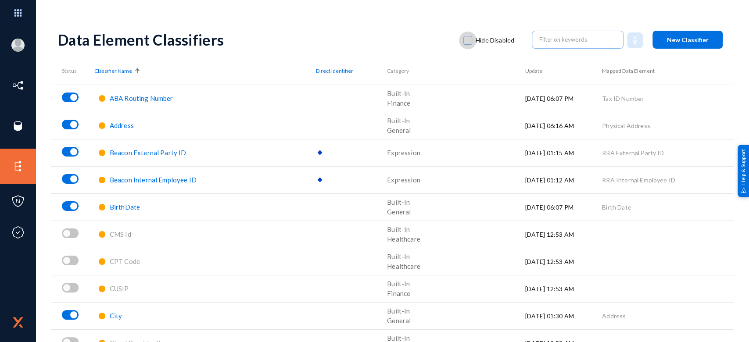
click at [463, 42] on span at bounding box center [467, 40] width 9 height 9
checkbox input "true"
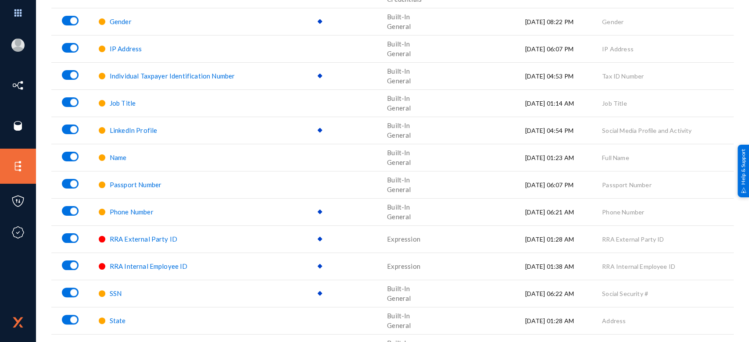
scroll to position [421, 0]
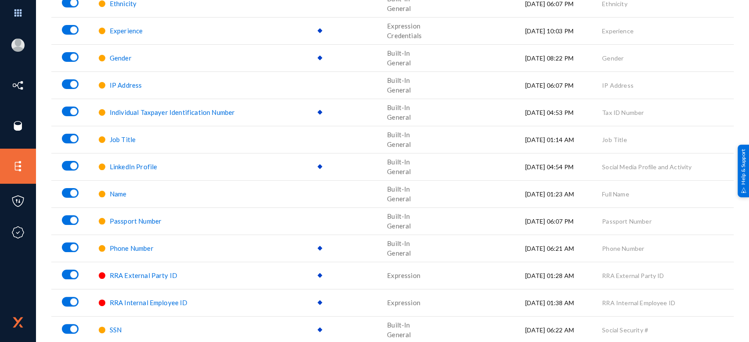
click at [150, 275] on span "RRA External Party ID" at bounding box center [144, 275] width 68 height 8
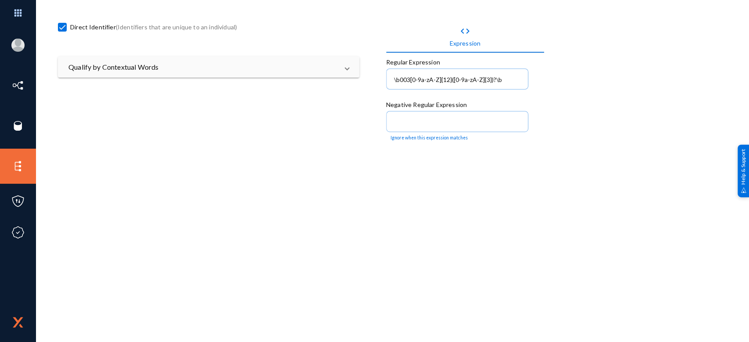
scroll to position [343, 0]
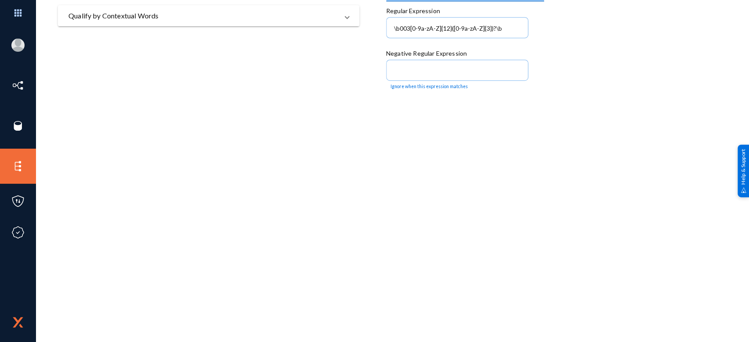
click at [222, 17] on mat-panel-title "Qualify by Contextual Words" at bounding box center [203, 16] width 270 height 11
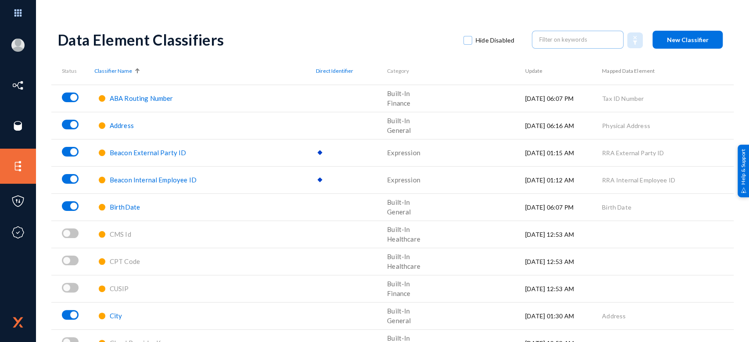
click at [464, 41] on span at bounding box center [467, 40] width 9 height 9
checkbox input "true"
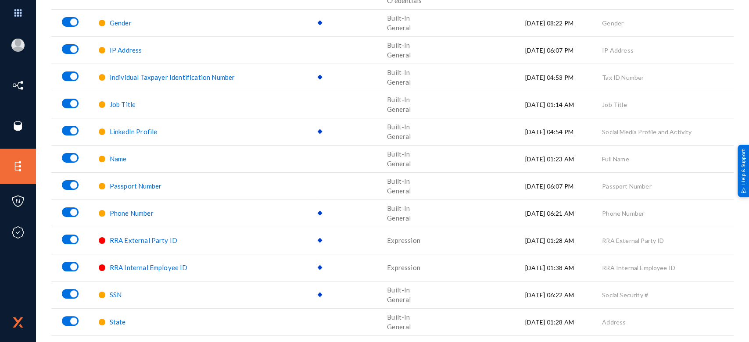
scroll to position [456, 0]
click at [126, 213] on span "Phone Number" at bounding box center [132, 213] width 44 height 8
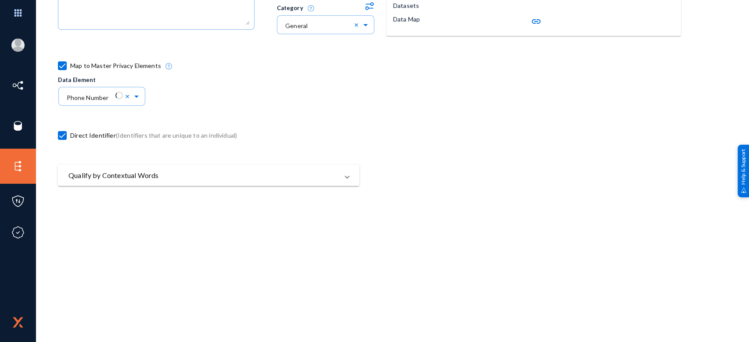
click at [168, 174] on mat-panel-title "Qualify by Contextual Words" at bounding box center [203, 175] width 270 height 11
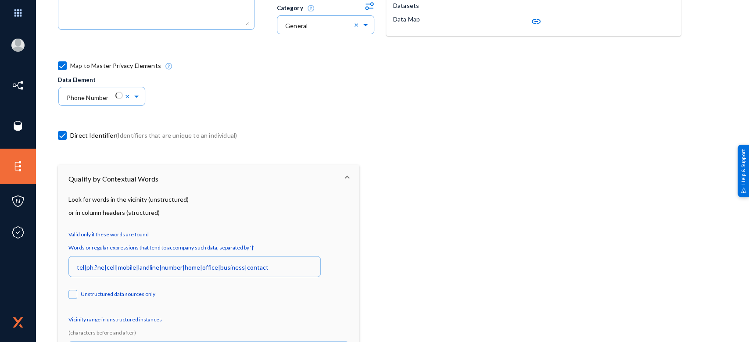
scroll to position [345, 0]
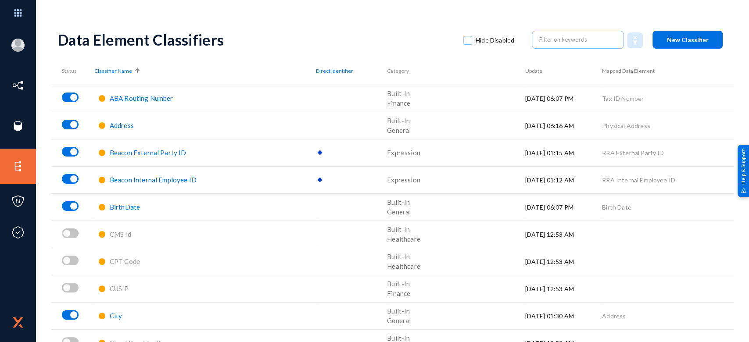
click at [463, 35] on label "Hide Disabled" at bounding box center [488, 40] width 51 height 13
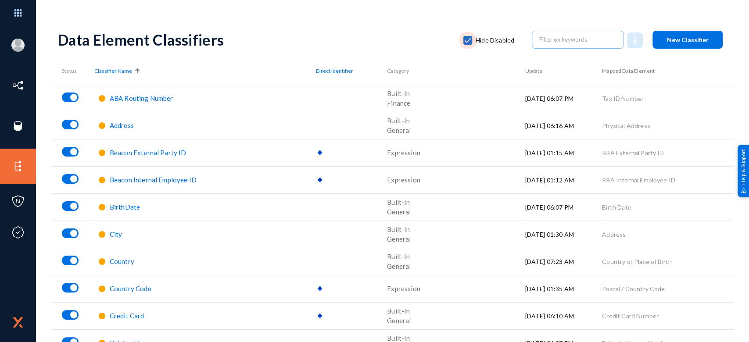
checkbox input "true"
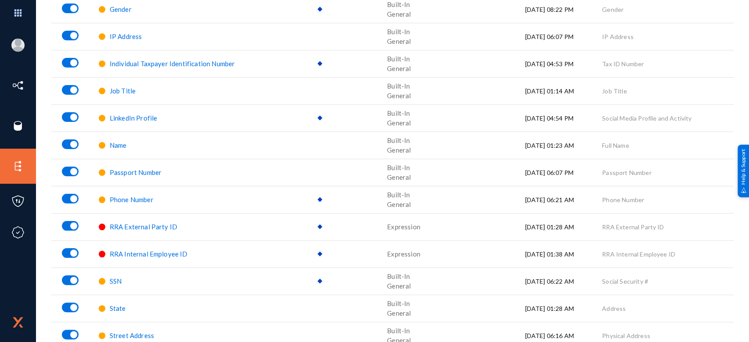
scroll to position [470, 0]
click at [146, 172] on span "Passport Number" at bounding box center [136, 172] width 52 height 8
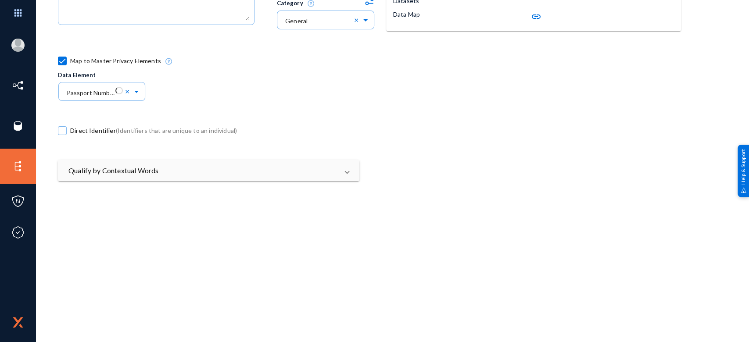
scroll to position [190, 0]
click at [184, 163] on mat-panel-title "Qualify by Contextual Words" at bounding box center [203, 168] width 270 height 11
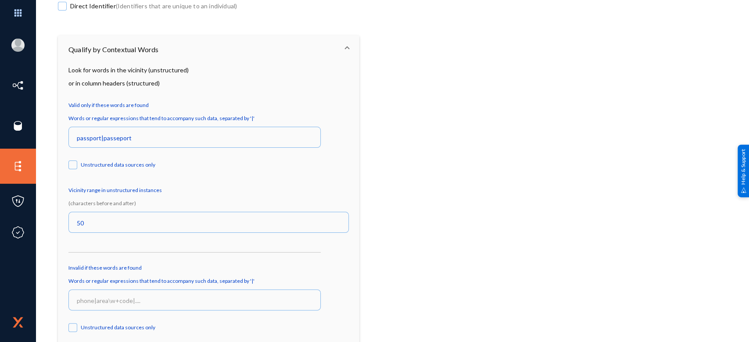
scroll to position [313, 0]
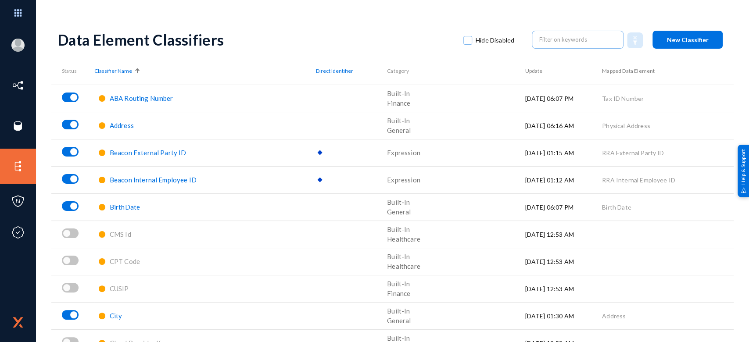
click at [466, 43] on span at bounding box center [467, 40] width 9 height 9
checkbox input "true"
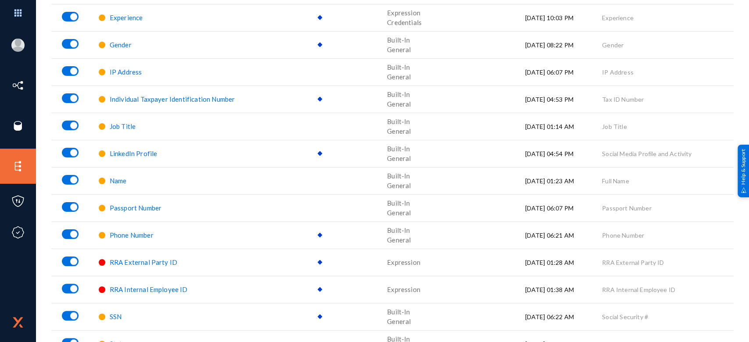
scroll to position [355, 0]
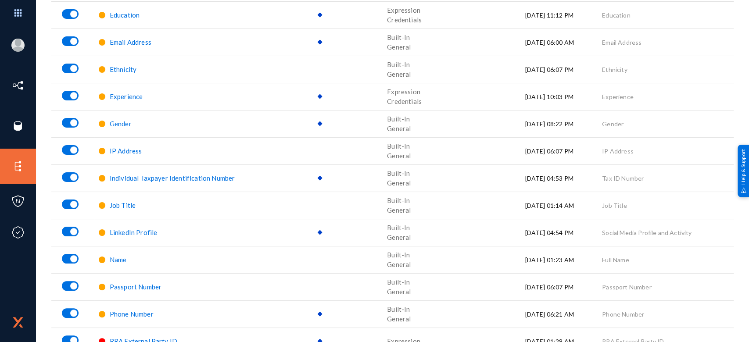
click at [117, 257] on span "Name" at bounding box center [118, 260] width 17 height 8
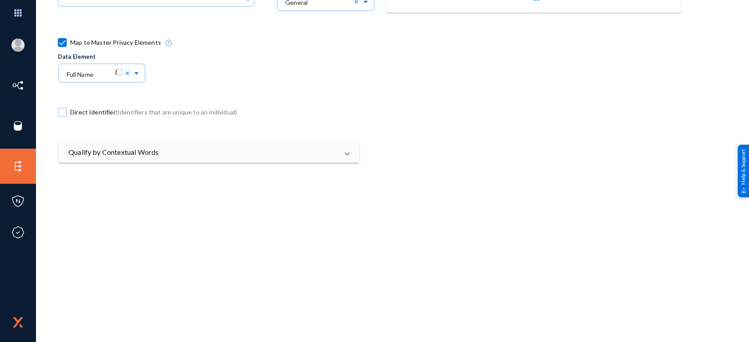
scroll to position [209, 0]
click at [153, 153] on mat-panel-title "Qualify by Contextual Words" at bounding box center [203, 150] width 270 height 11
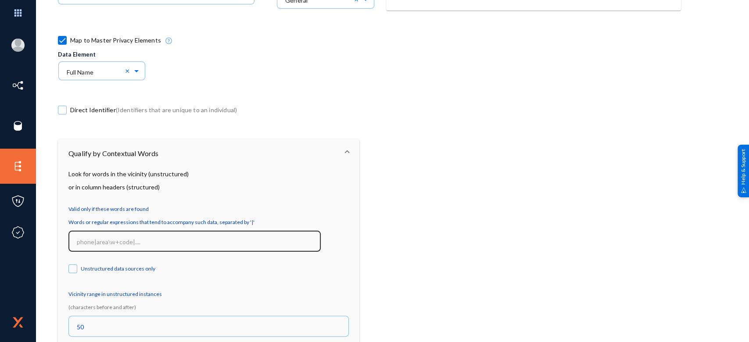
scroll to position [369, 0]
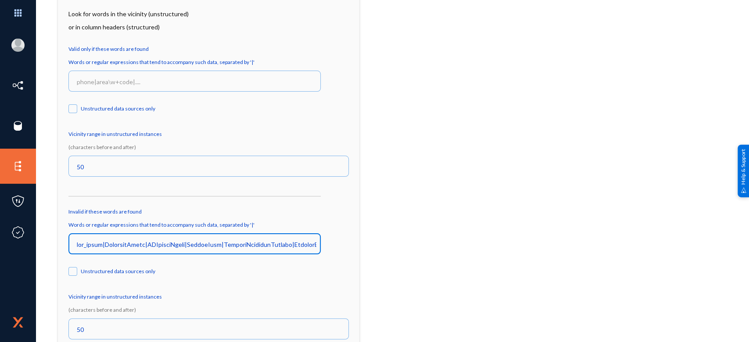
click at [225, 242] on input at bounding box center [196, 245] width 239 height 8
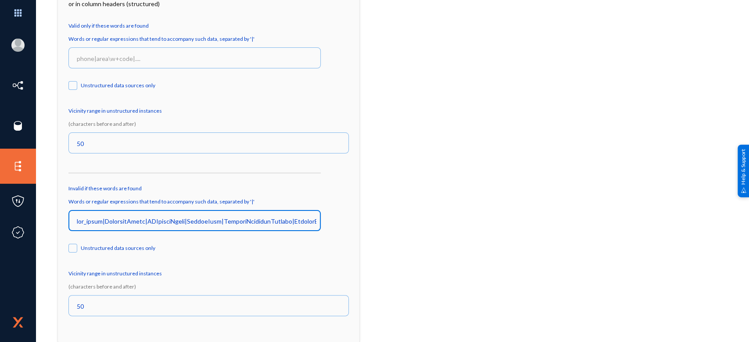
click at [212, 221] on input at bounding box center [196, 221] width 239 height 8
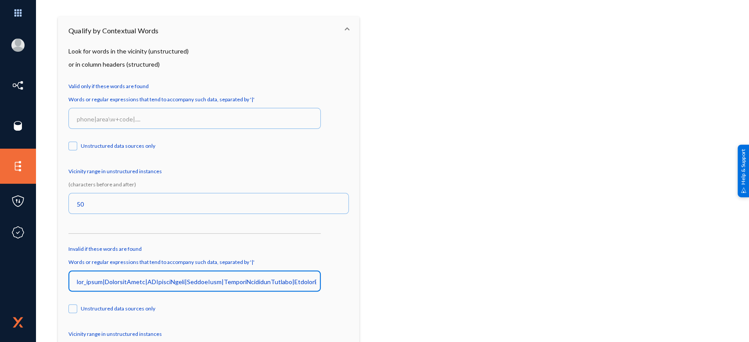
scroll to position [347, 0]
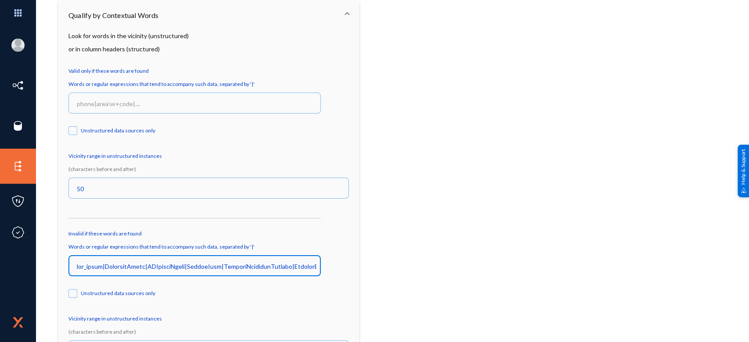
click at [264, 268] on input at bounding box center [196, 267] width 239 height 8
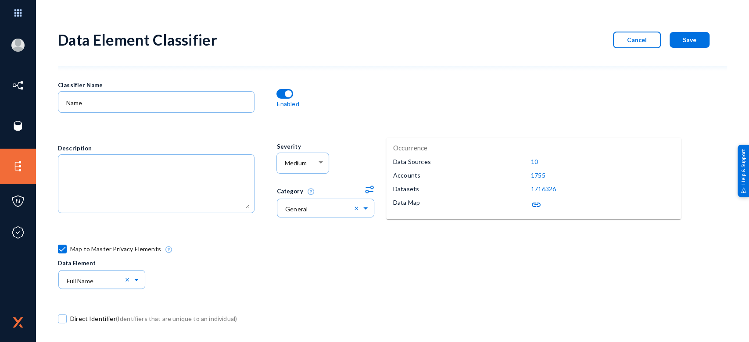
scroll to position [392, 0]
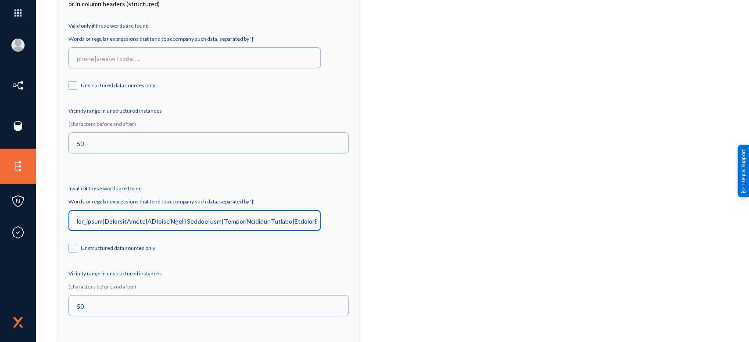
click at [239, 221] on input at bounding box center [196, 221] width 239 height 8
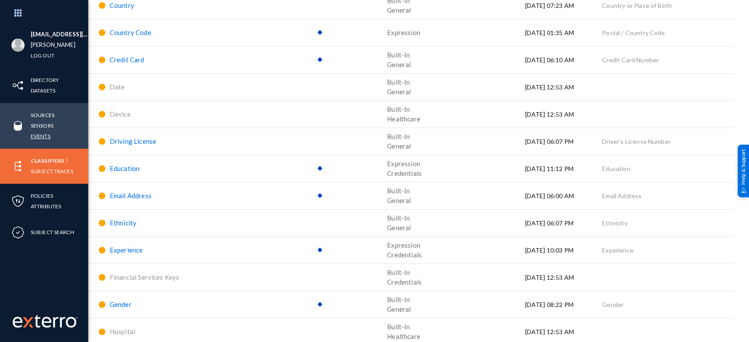
click at [41, 134] on link "Events" at bounding box center [41, 136] width 20 height 10
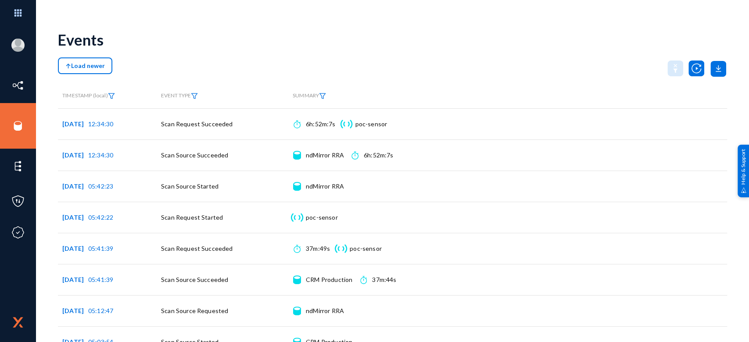
click at [96, 67] on span "Load newer" at bounding box center [84, 65] width 39 height 7
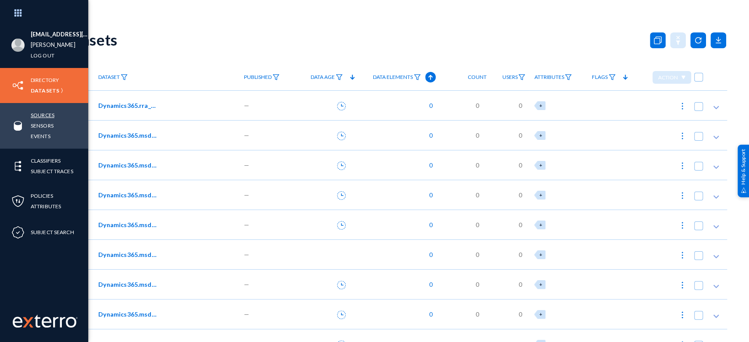
click at [52, 111] on link "Sources" at bounding box center [43, 115] width 24 height 10
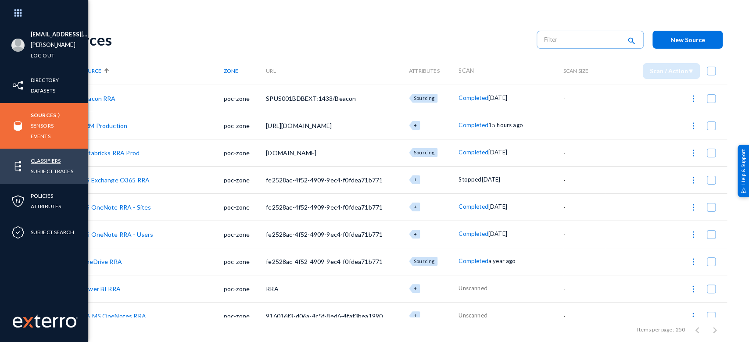
click at [47, 158] on link "Classifiers" at bounding box center [46, 161] width 30 height 10
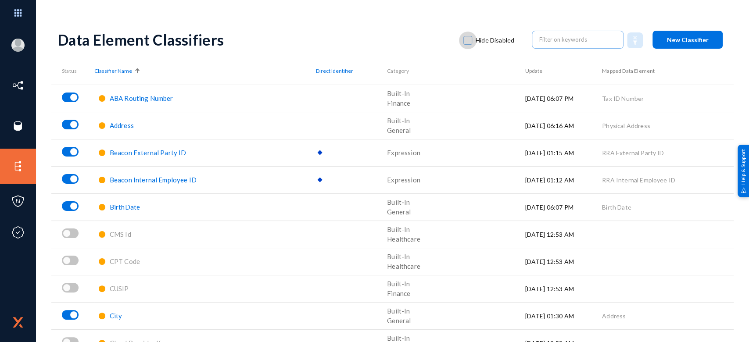
click at [463, 39] on span at bounding box center [467, 40] width 9 height 9
checkbox input "true"
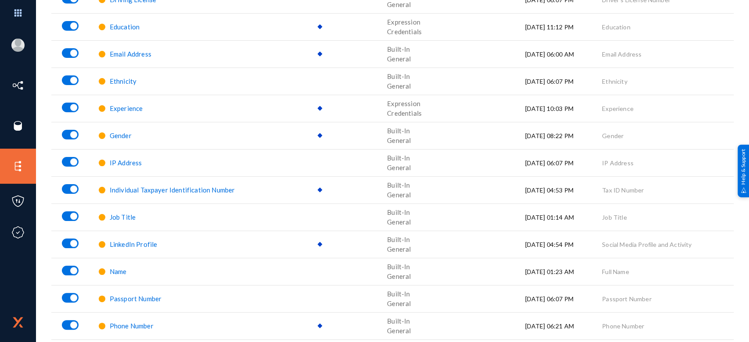
scroll to position [345, 0]
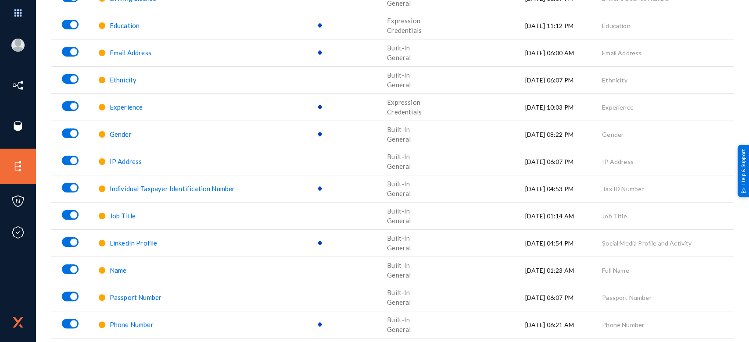
click at [117, 269] on span "Name" at bounding box center [118, 270] width 17 height 8
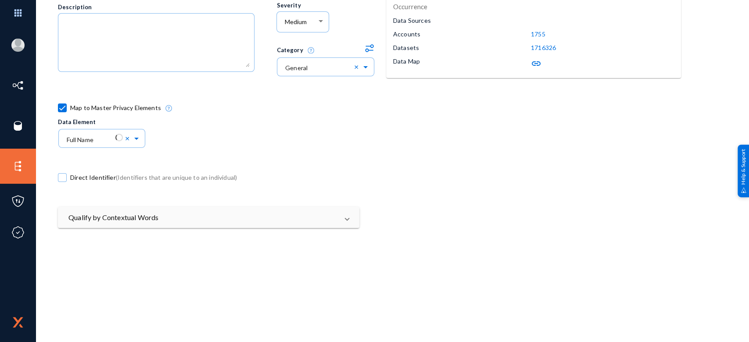
scroll to position [144, 0]
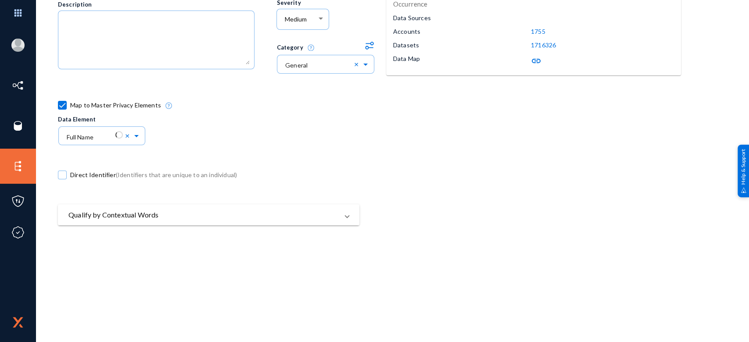
click at [186, 210] on mat-panel-title "Qualify by Contextual Words" at bounding box center [203, 215] width 270 height 11
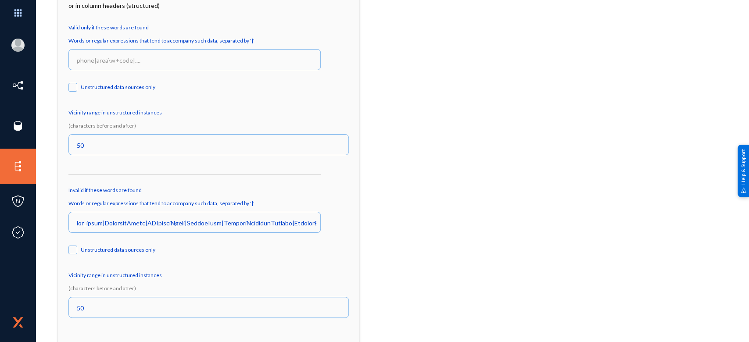
scroll to position [392, 0]
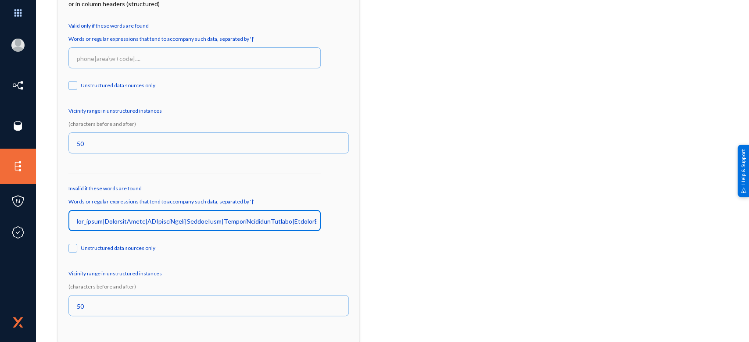
click at [172, 221] on input at bounding box center [196, 221] width 239 height 8
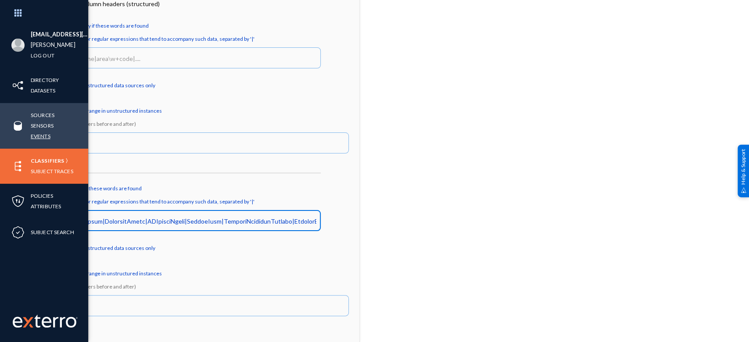
click at [41, 139] on link "Events" at bounding box center [41, 136] width 20 height 10
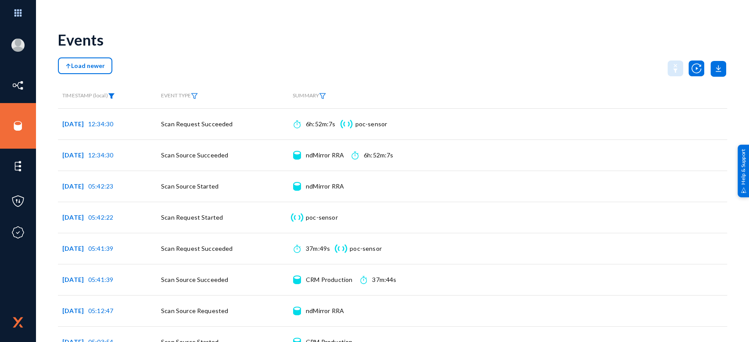
click at [115, 98] on img at bounding box center [111, 96] width 7 height 6
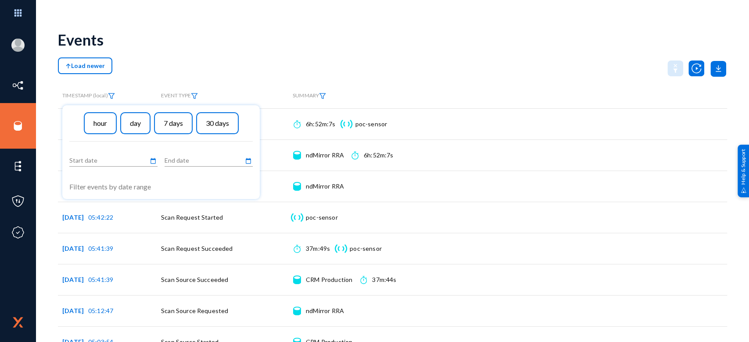
click at [165, 68] on div at bounding box center [374, 171] width 749 height 342
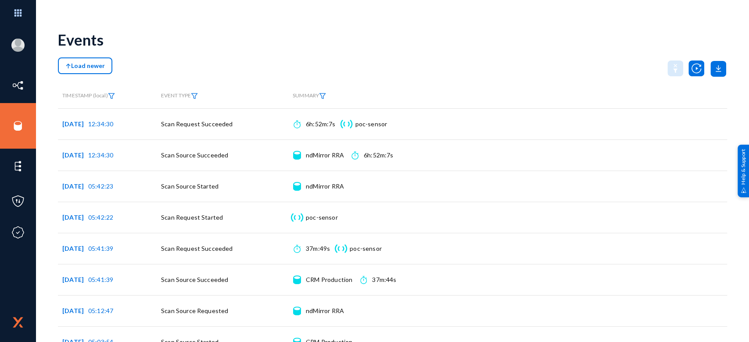
click at [200, 93] on div "EVENT TYPE" at bounding box center [222, 96] width 123 height 7
click at [197, 96] on img at bounding box center [194, 96] width 7 height 6
click at [196, 121] on span at bounding box center [204, 124] width 58 height 8
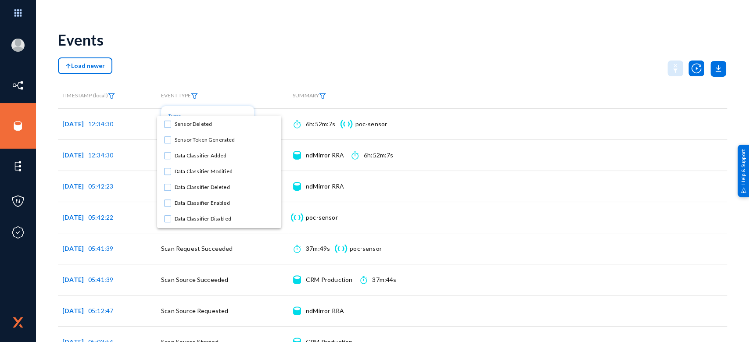
scroll to position [316, 0]
click at [165, 173] on mat-pseudo-checkbox at bounding box center [167, 171] width 7 height 7
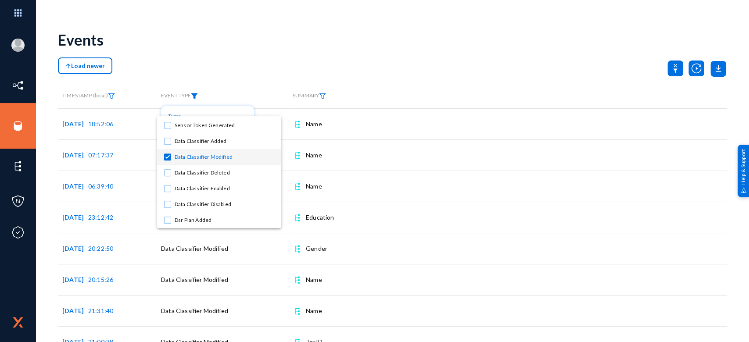
click at [351, 26] on div at bounding box center [374, 171] width 749 height 342
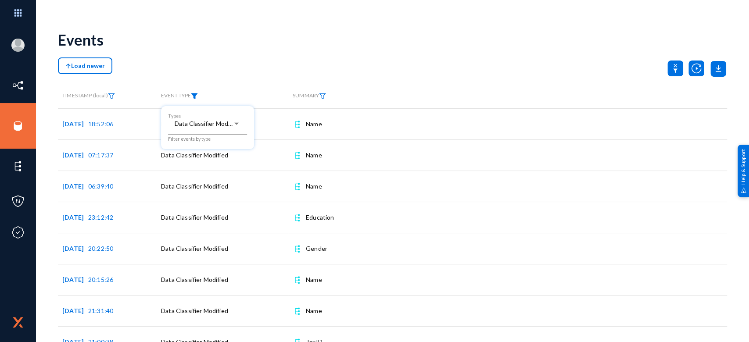
click at [311, 30] on div at bounding box center [374, 171] width 749 height 342
